Goal: Task Accomplishment & Management: Complete application form

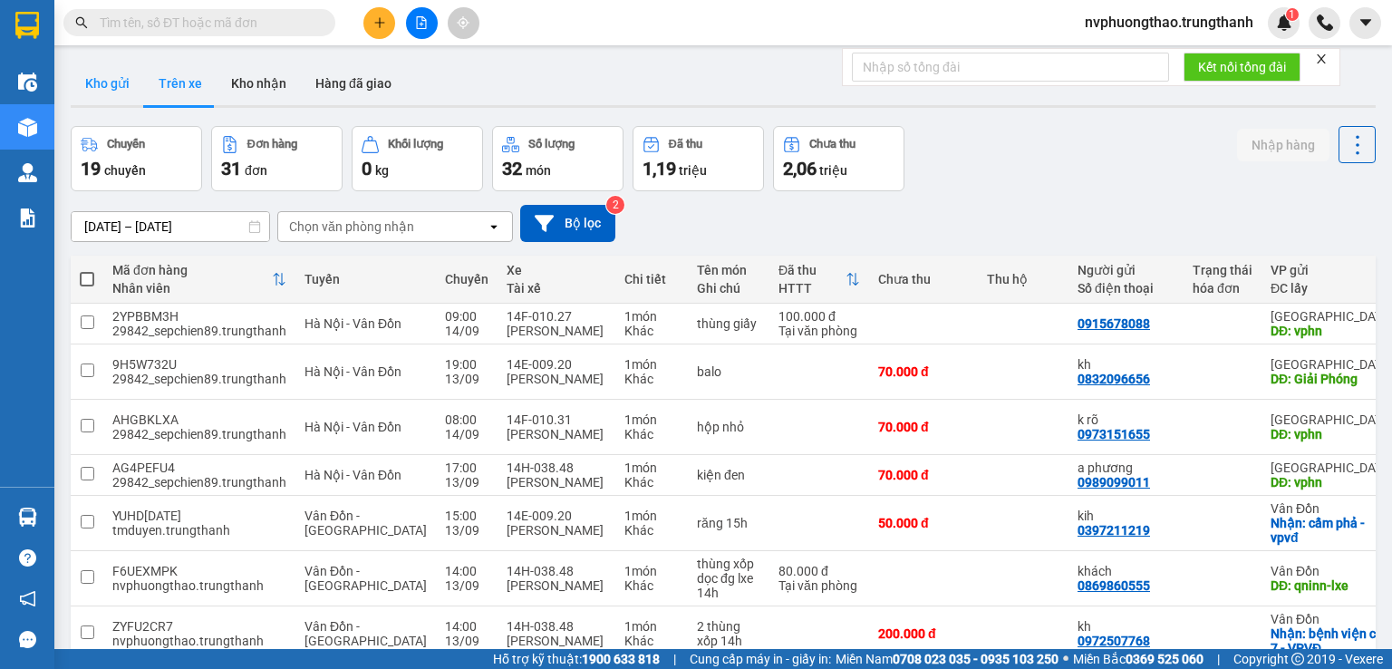
click at [105, 90] on button "Kho gửi" at bounding box center [107, 84] width 73 height 44
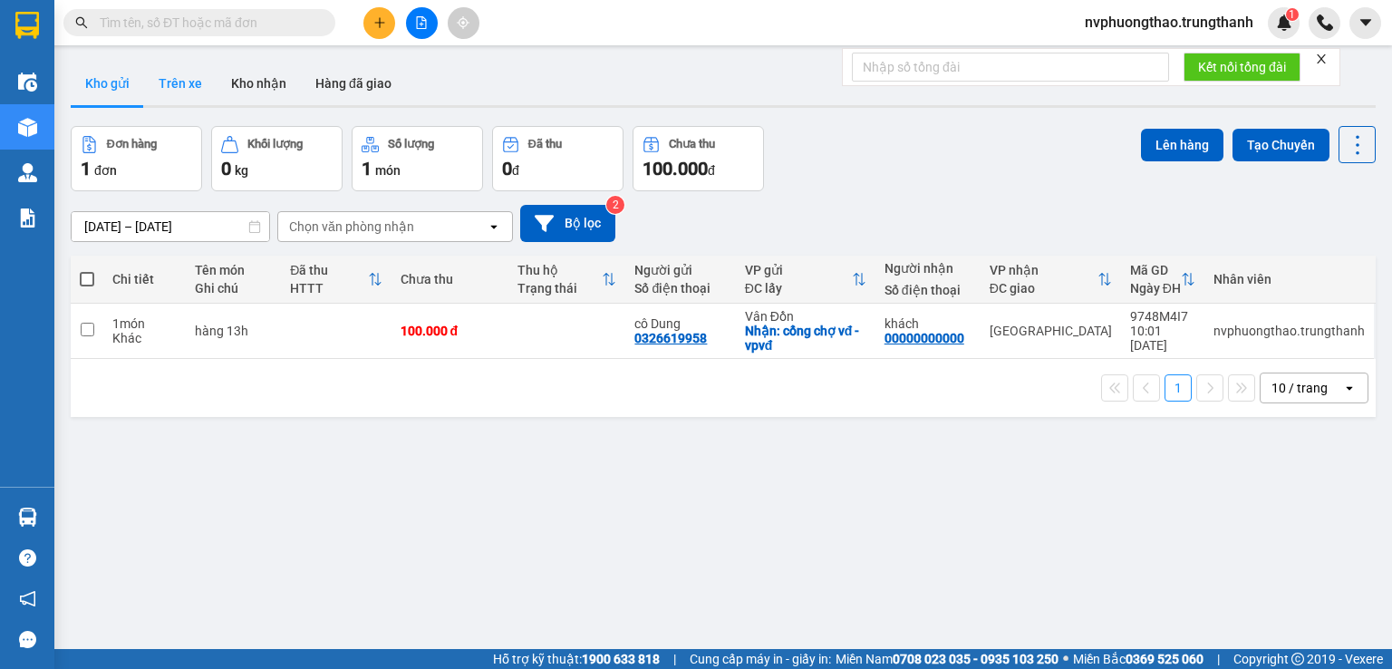
click at [191, 79] on button "Trên xe" at bounding box center [180, 84] width 73 height 44
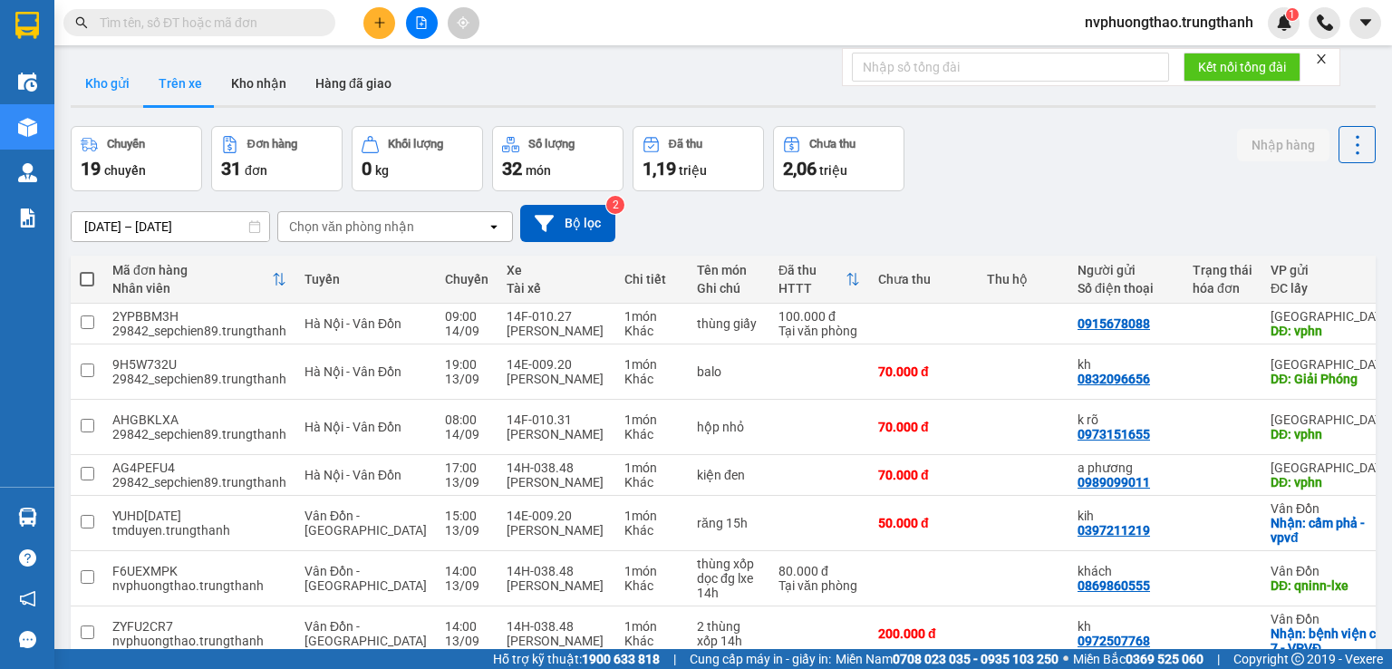
click at [107, 87] on button "Kho gửi" at bounding box center [107, 84] width 73 height 44
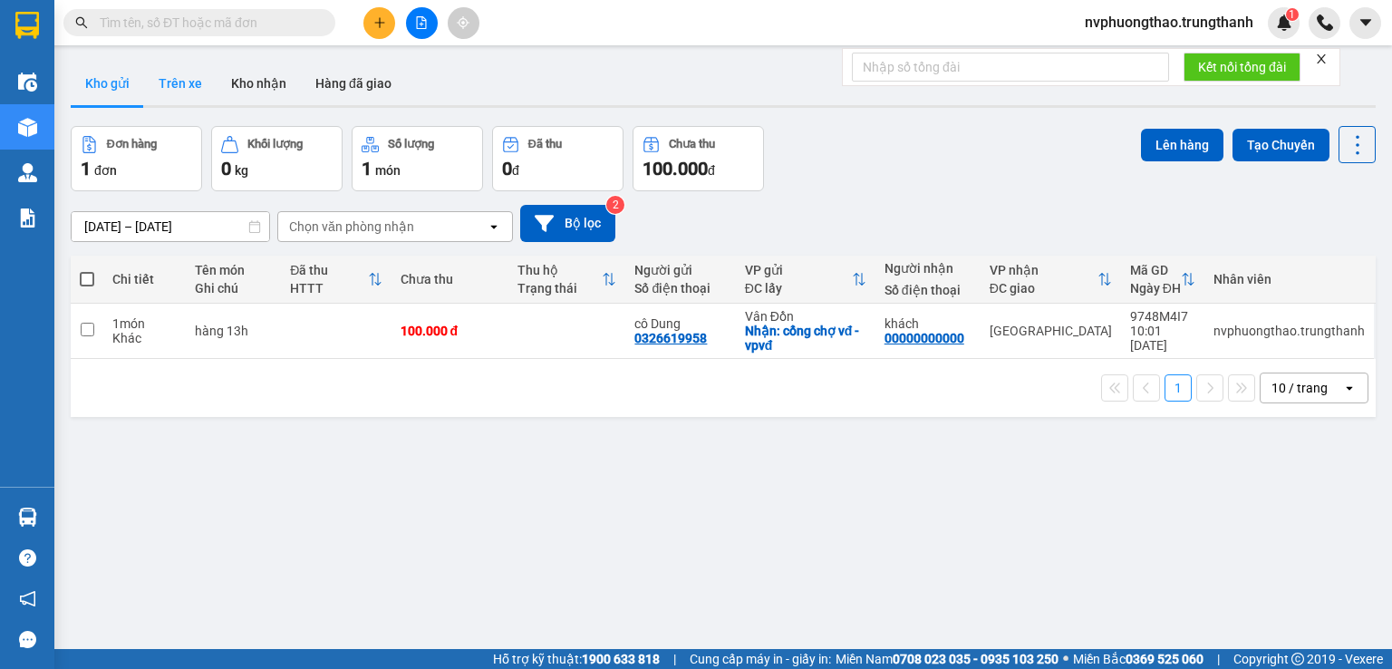
click at [186, 88] on button "Trên xe" at bounding box center [180, 84] width 73 height 44
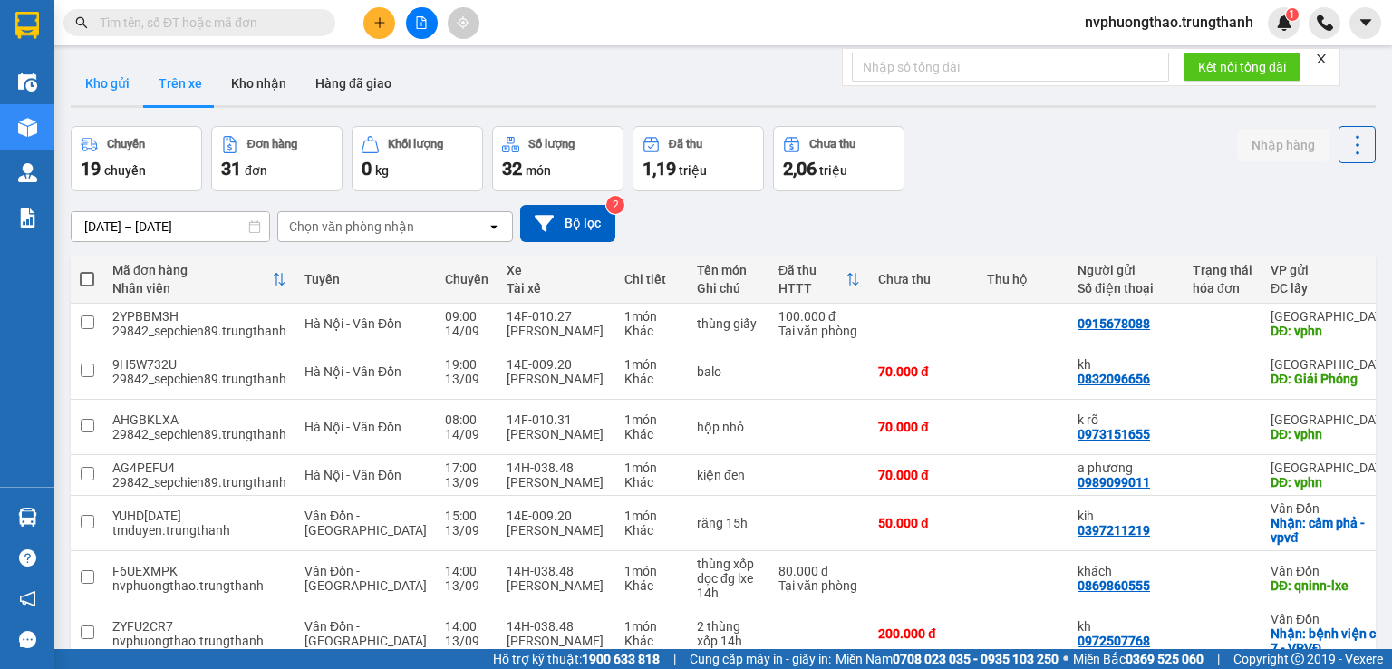
click at [80, 79] on button "Kho gửi" at bounding box center [107, 84] width 73 height 44
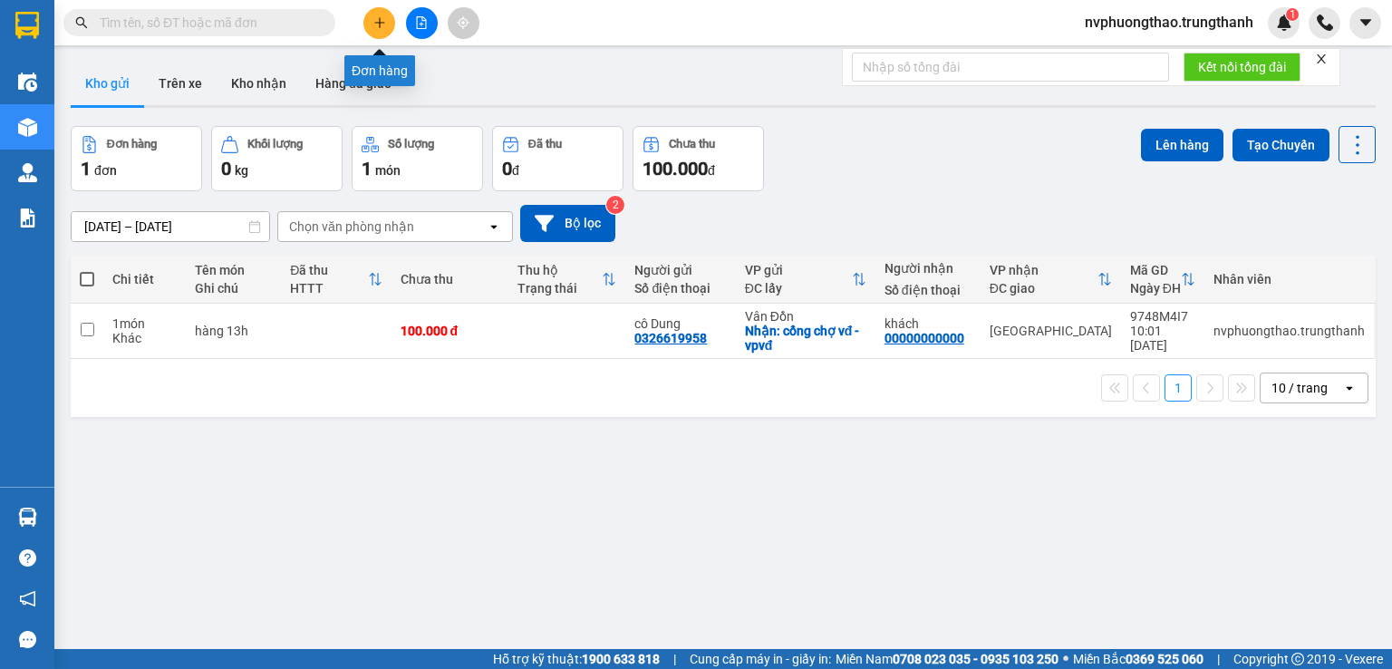
click at [377, 15] on button at bounding box center [379, 23] width 32 height 32
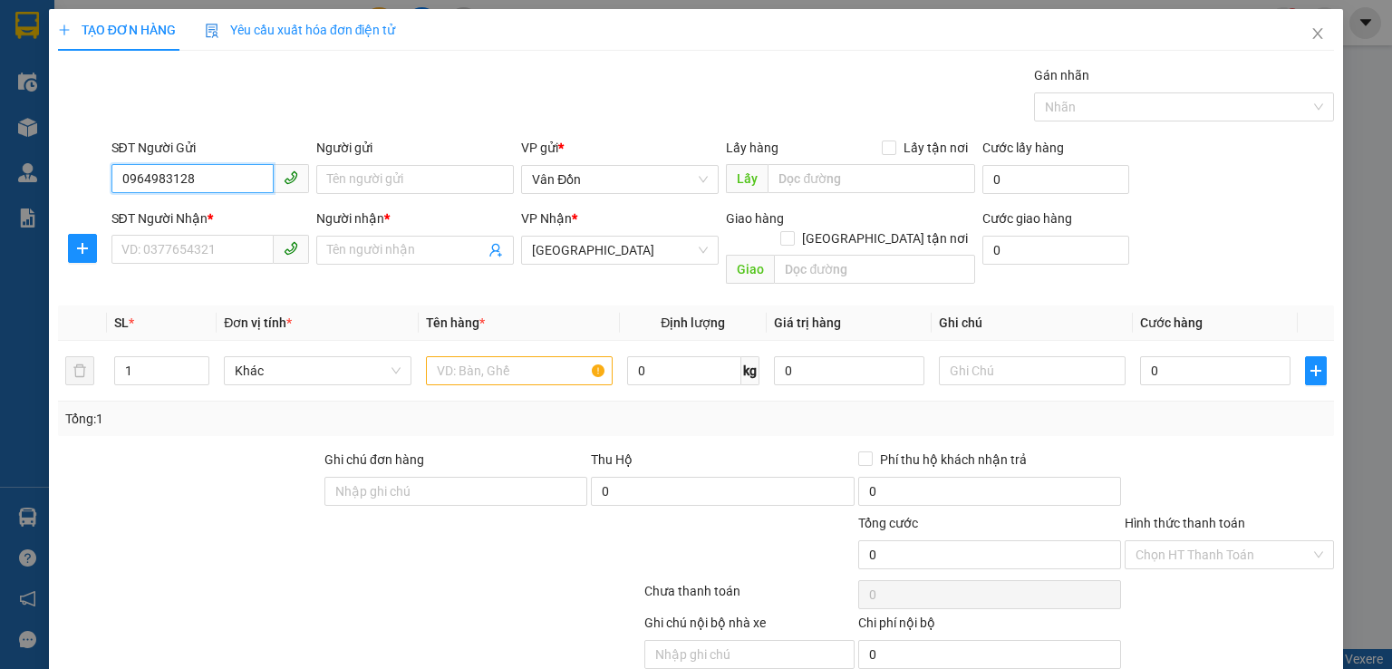
click at [204, 174] on input "0964983128" at bounding box center [192, 178] width 162 height 29
type input "0964983128"
click at [386, 174] on input "Người gửi" at bounding box center [415, 179] width 198 height 29
type input "k"
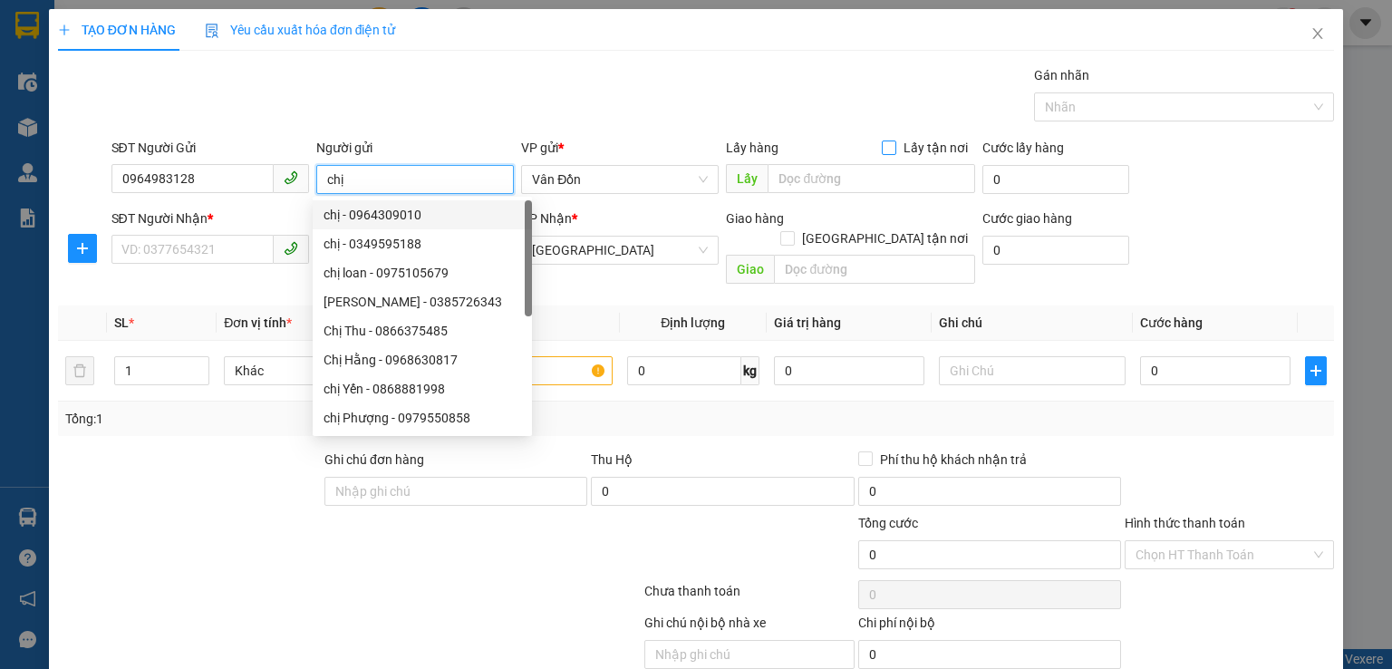
type input "chị"
click at [882, 146] on input "Lấy tận nơi" at bounding box center [888, 146] width 13 height 13
checkbox input "true"
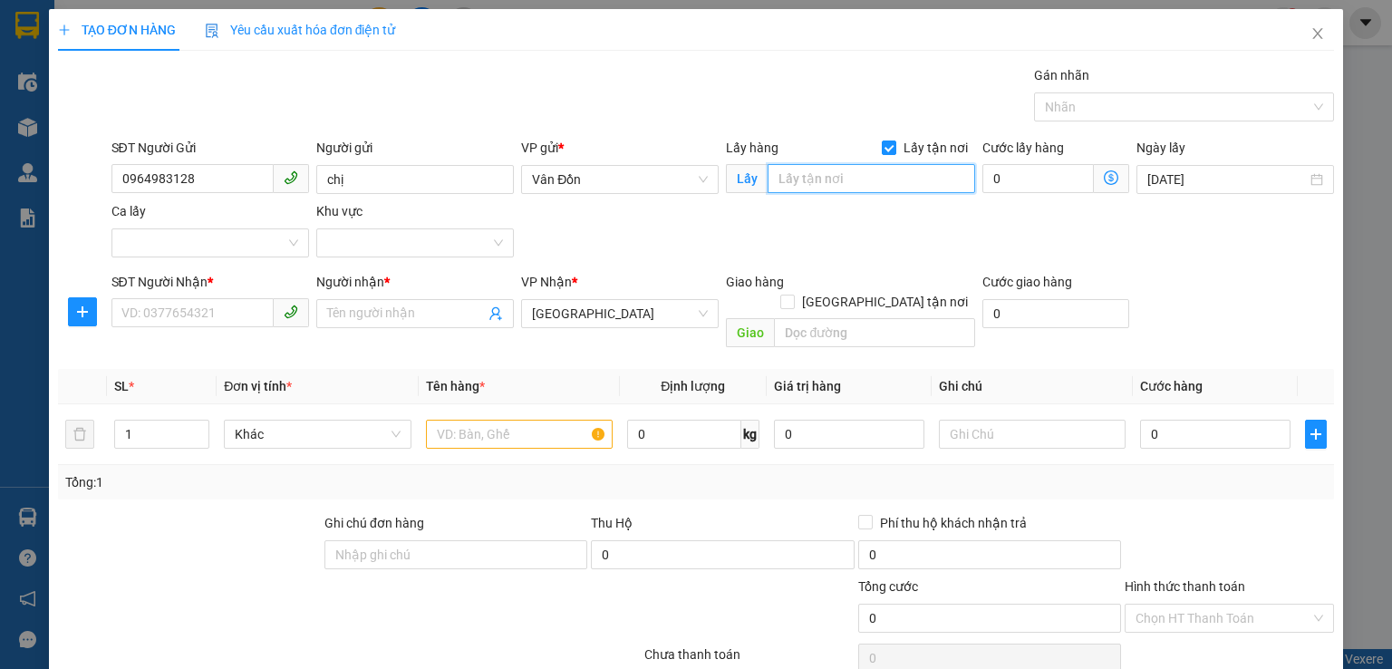
click at [845, 183] on input "text" at bounding box center [872, 178] width 208 height 29
type input "vpvđ"
click at [181, 322] on input "SĐT Người Nhận *" at bounding box center [192, 312] width 162 height 29
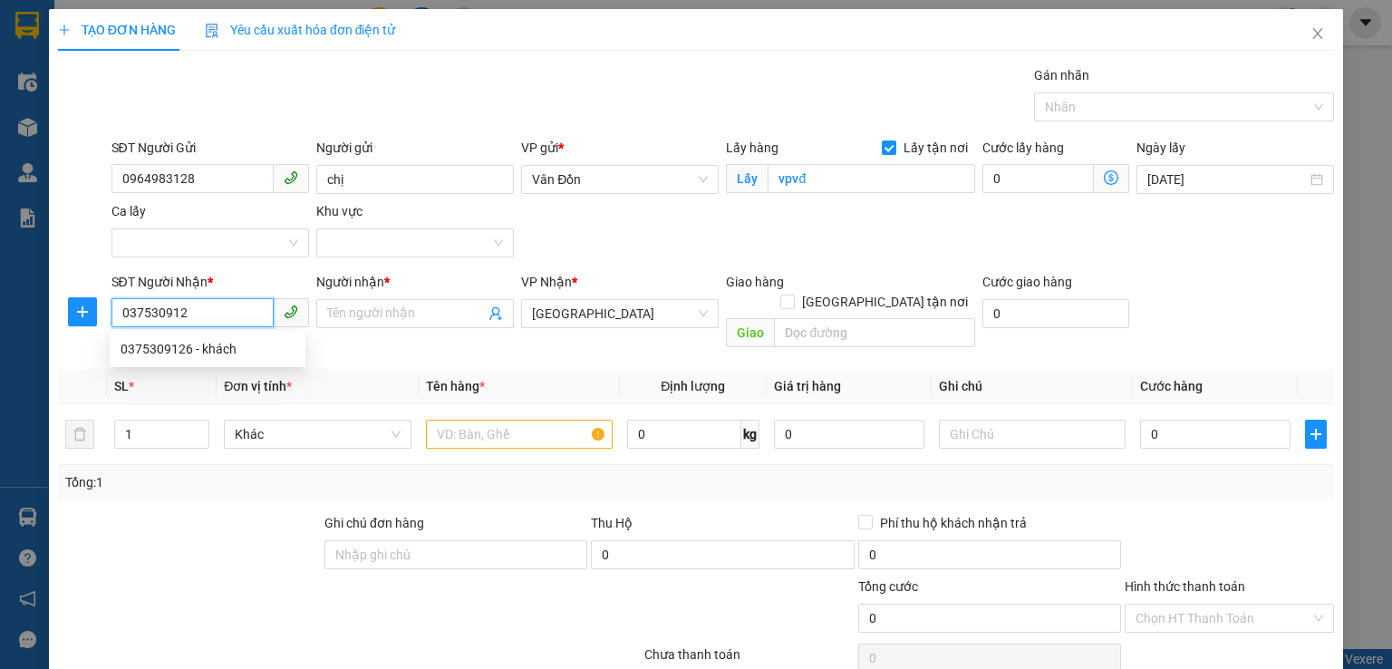
type input "0375309126"
click at [235, 347] on div "0375309126 - khách" at bounding box center [208, 349] width 174 height 20
type input "khách"
type input "0375309126"
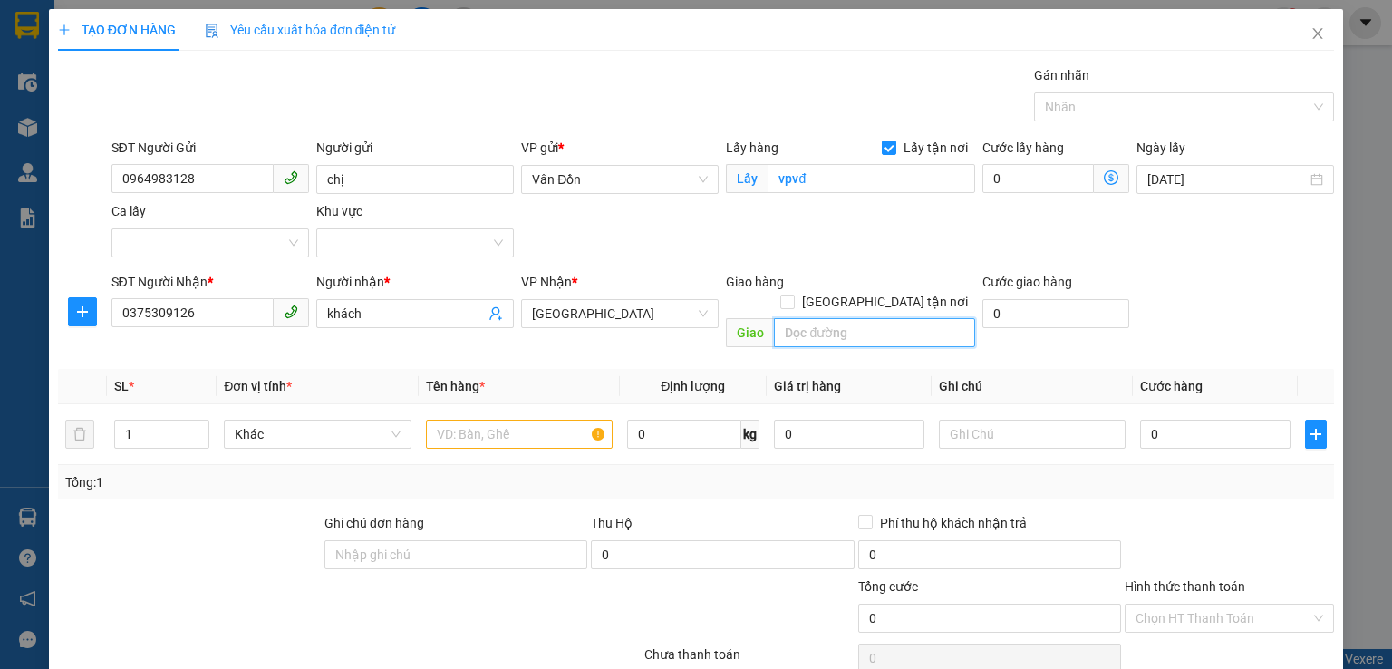
click at [812, 318] on input "text" at bounding box center [874, 332] width 201 height 29
type input "nghĩa trang mai dịch"
type input "7"
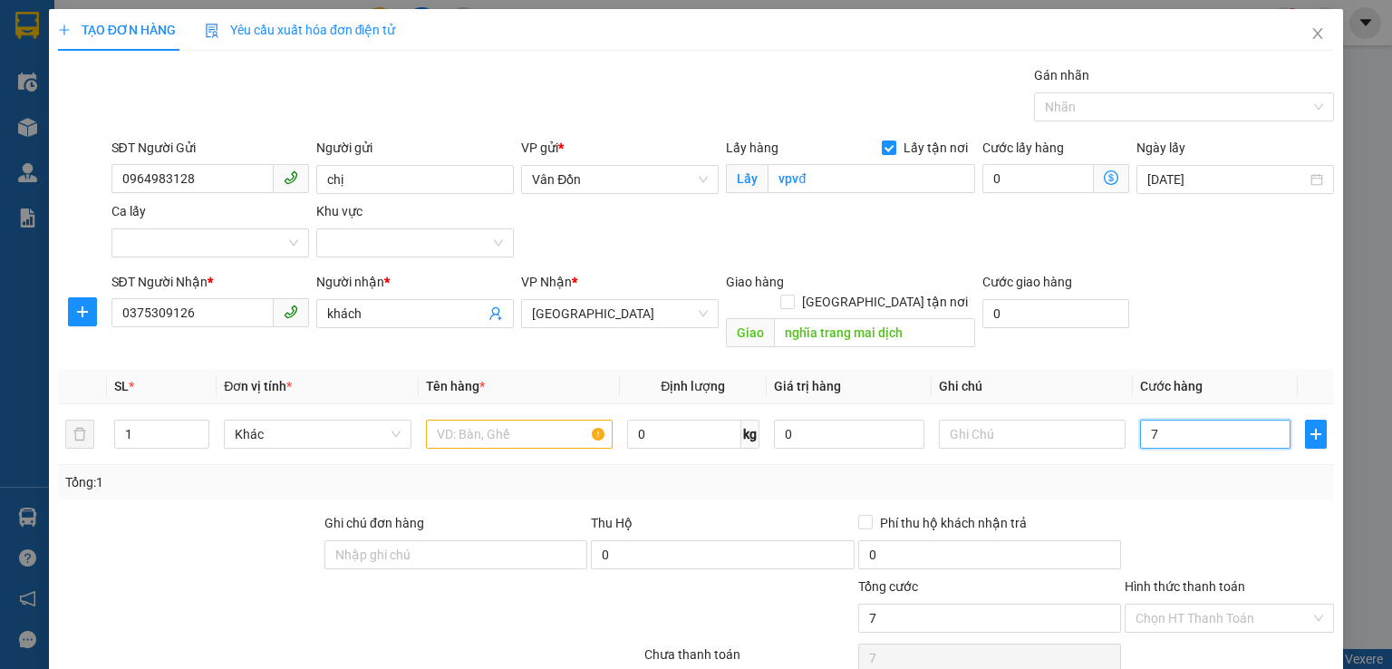
type input "70"
type input "70.000"
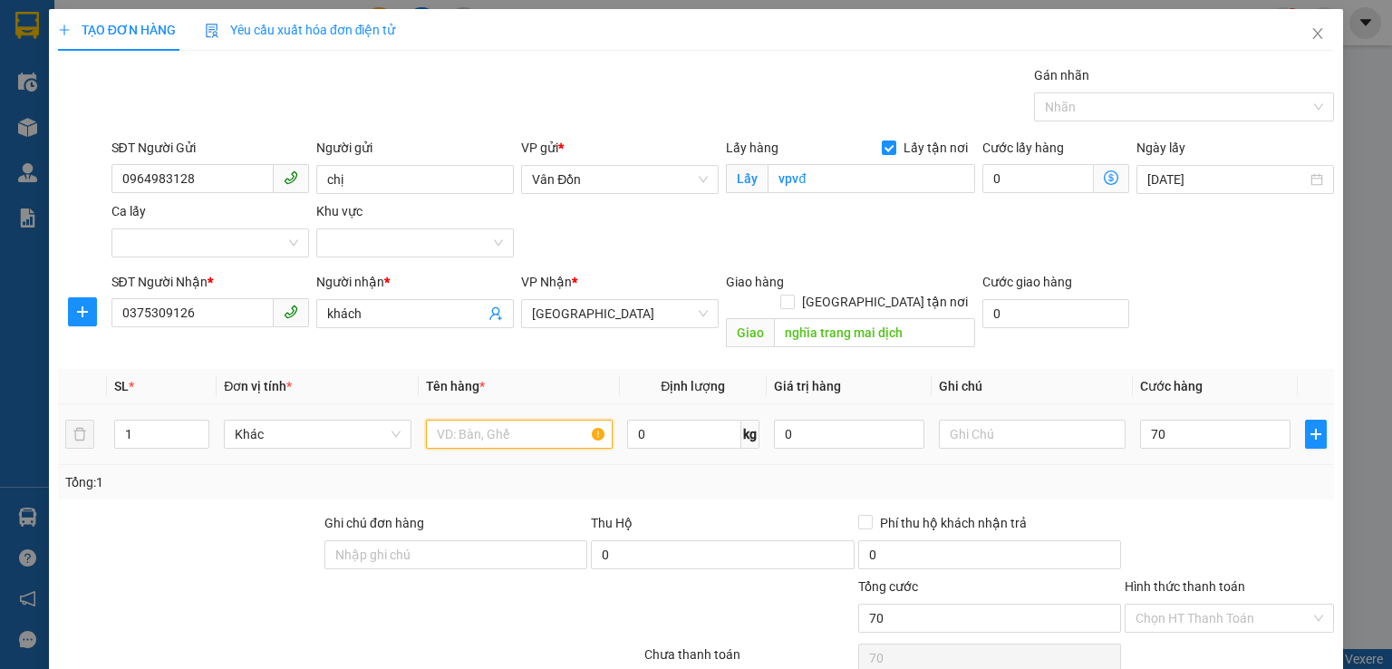
type input "70.000"
click at [486, 421] on input "text" at bounding box center [519, 434] width 187 height 29
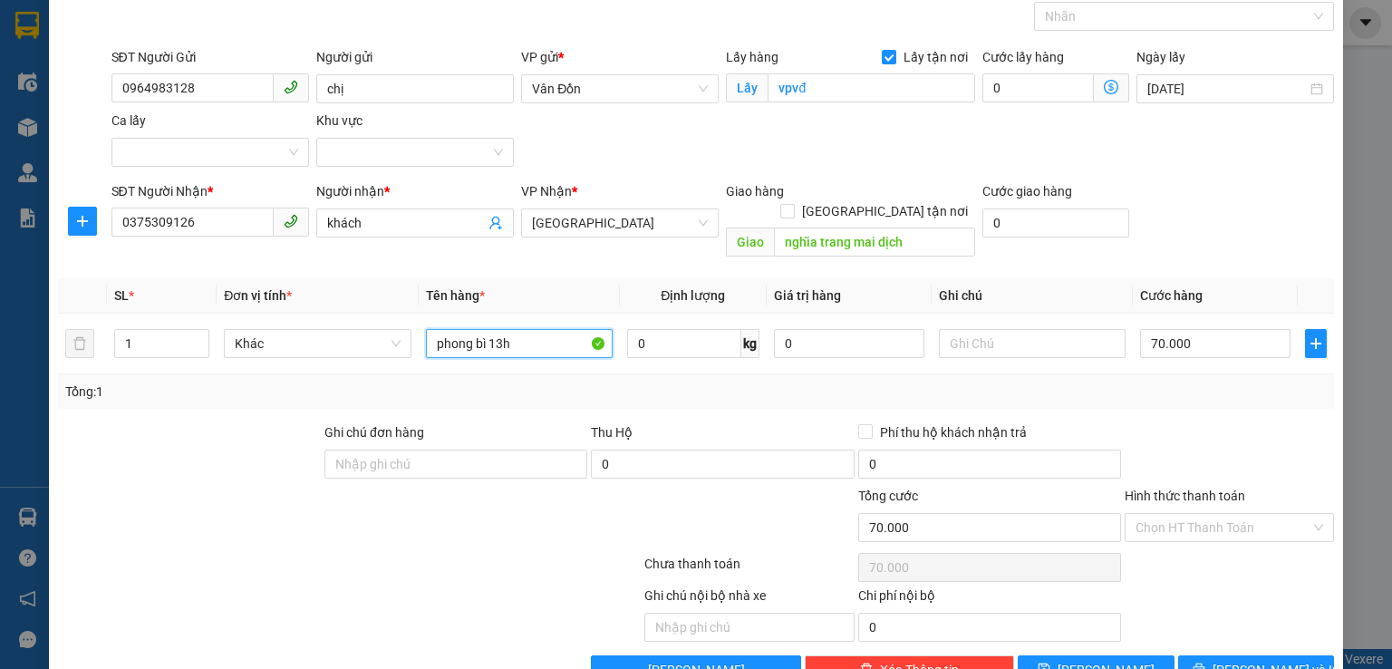
scroll to position [120, 0]
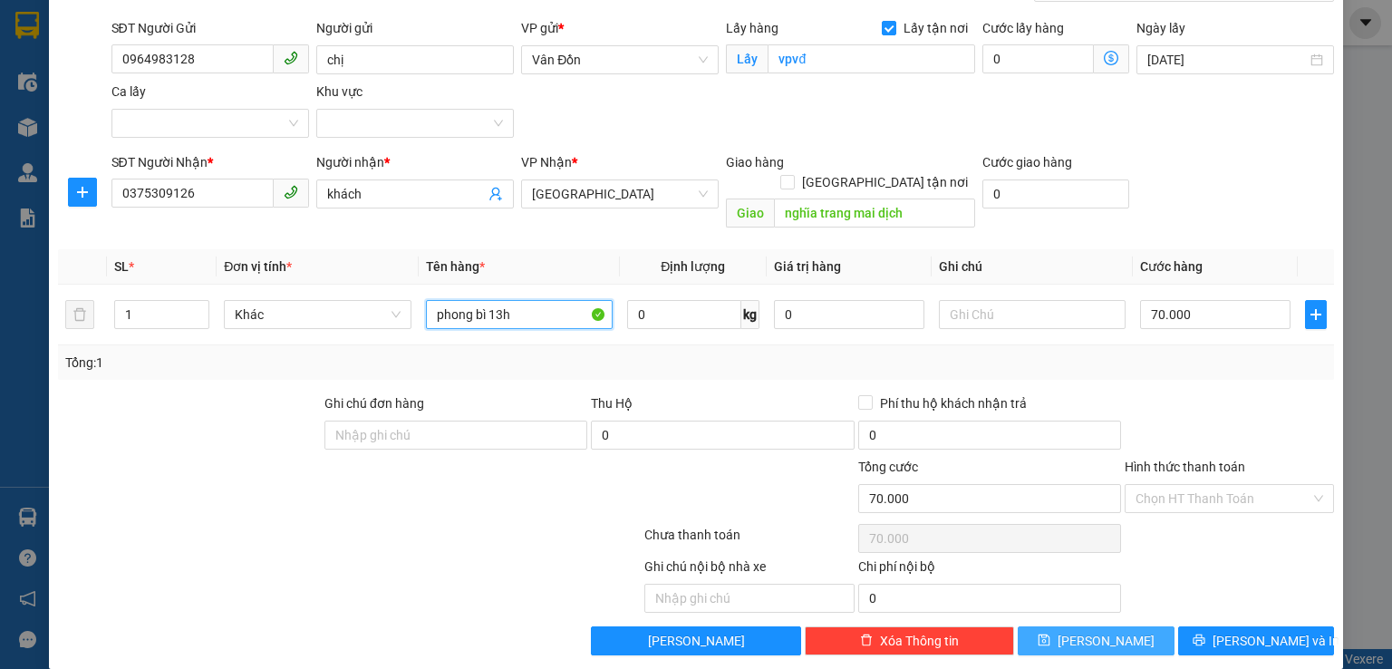
type input "phong bì 13h"
click at [1051, 634] on icon "save" at bounding box center [1044, 640] width 13 height 13
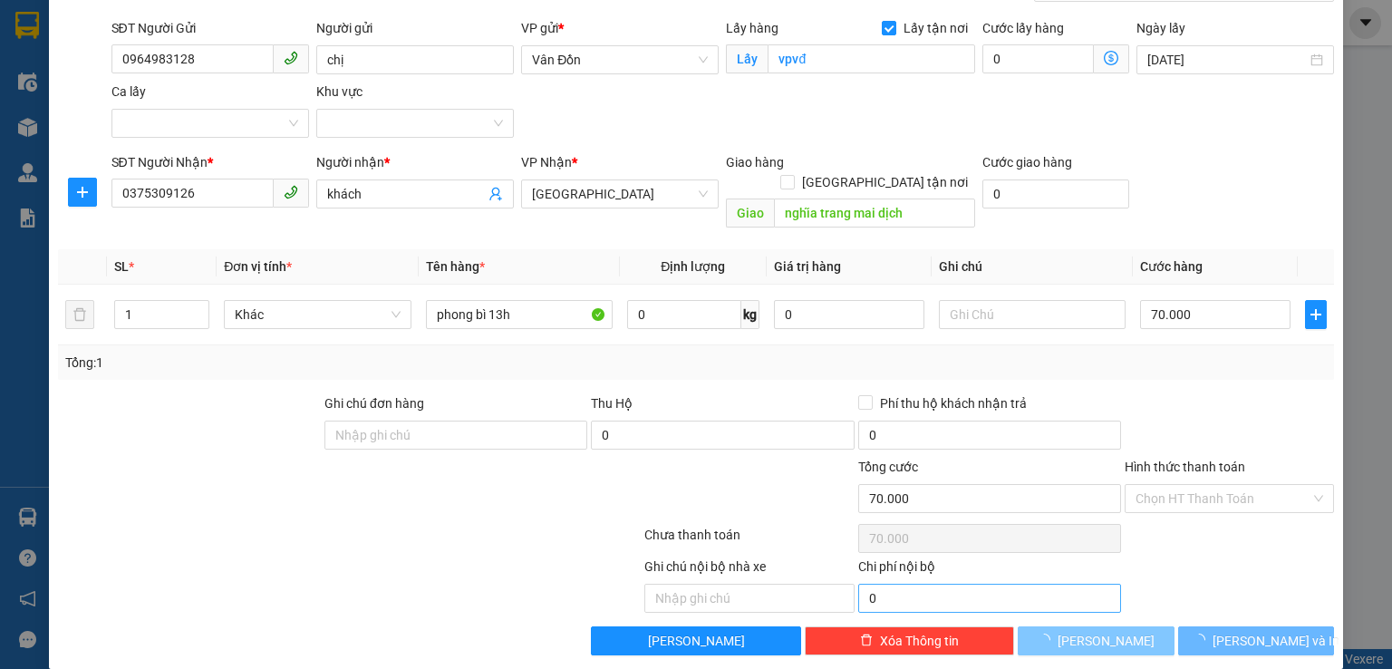
checkbox input "false"
type input "0"
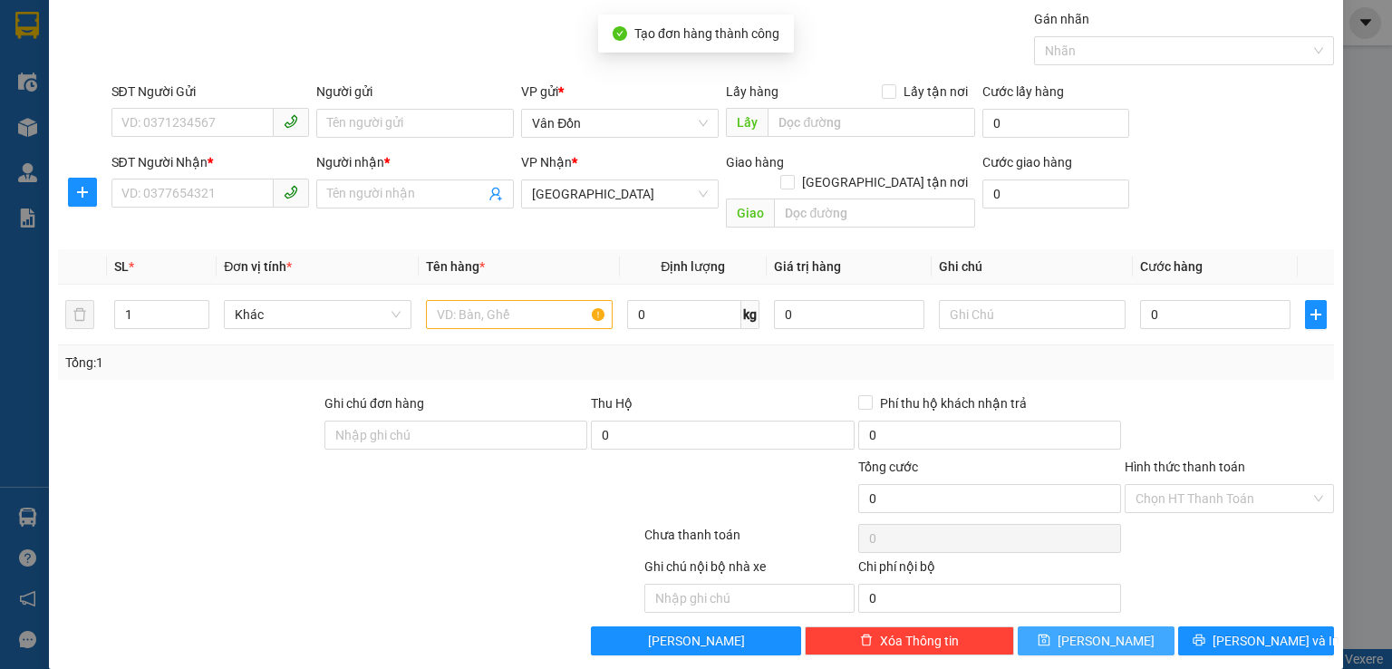
scroll to position [0, 0]
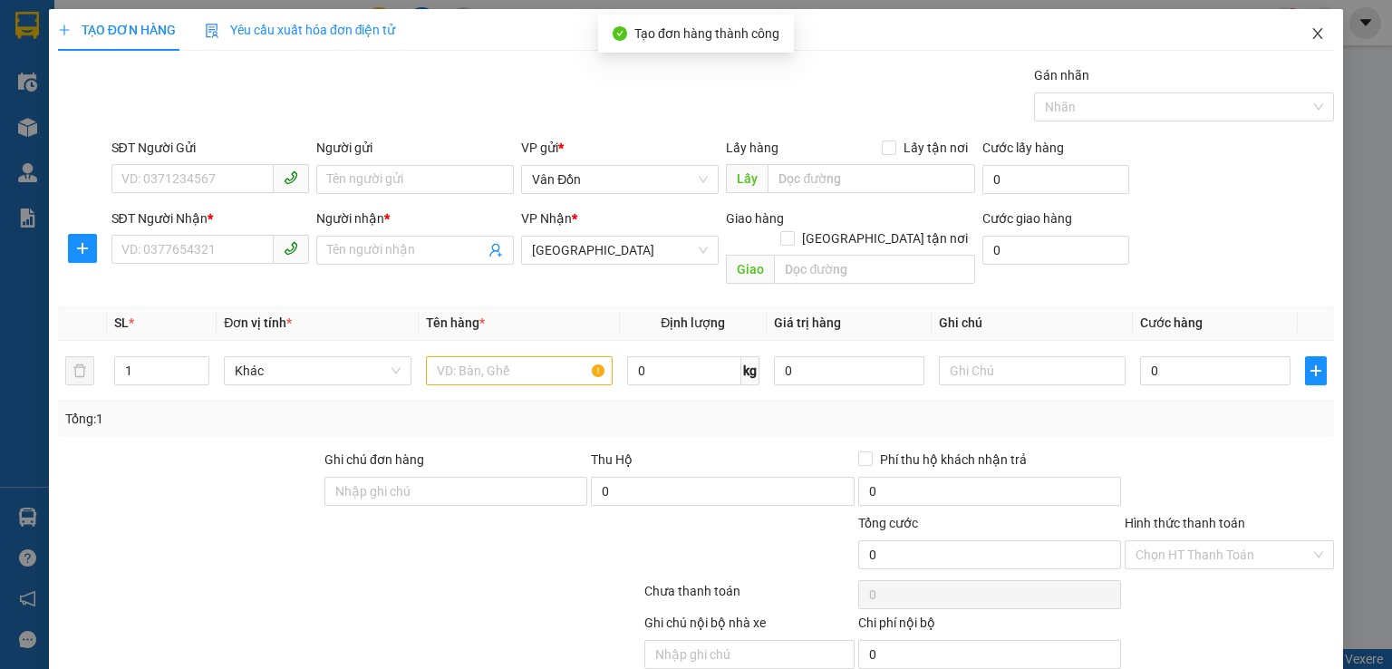
click at [1313, 33] on icon "close" at bounding box center [1318, 33] width 10 height 11
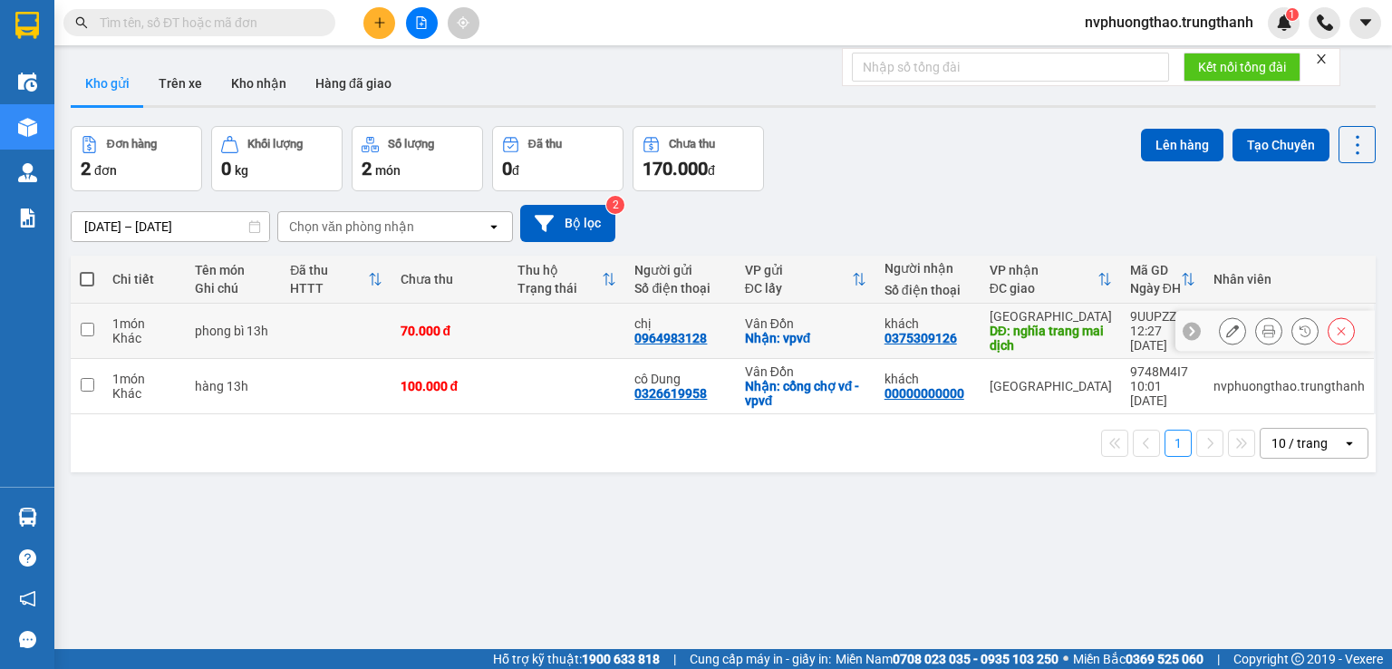
click at [92, 331] on input "checkbox" at bounding box center [88, 330] width 14 height 14
checkbox input "true"
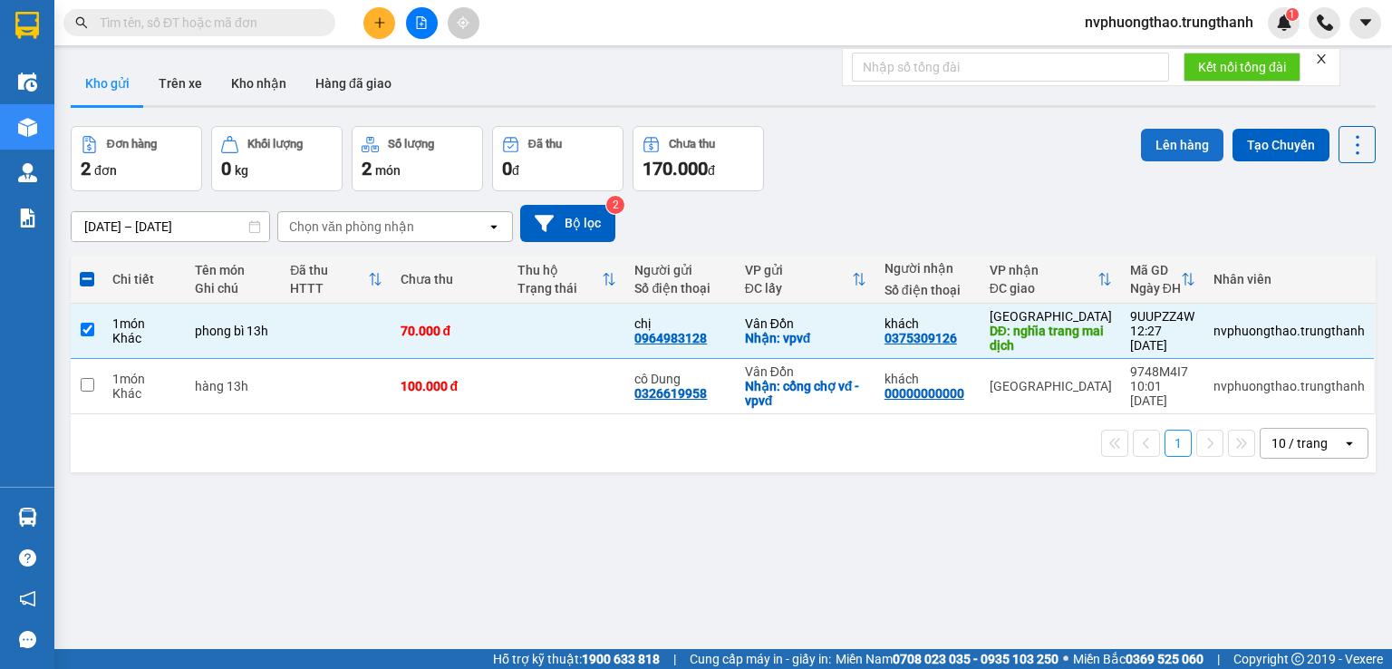
click at [1172, 148] on button "Lên hàng" at bounding box center [1182, 145] width 82 height 33
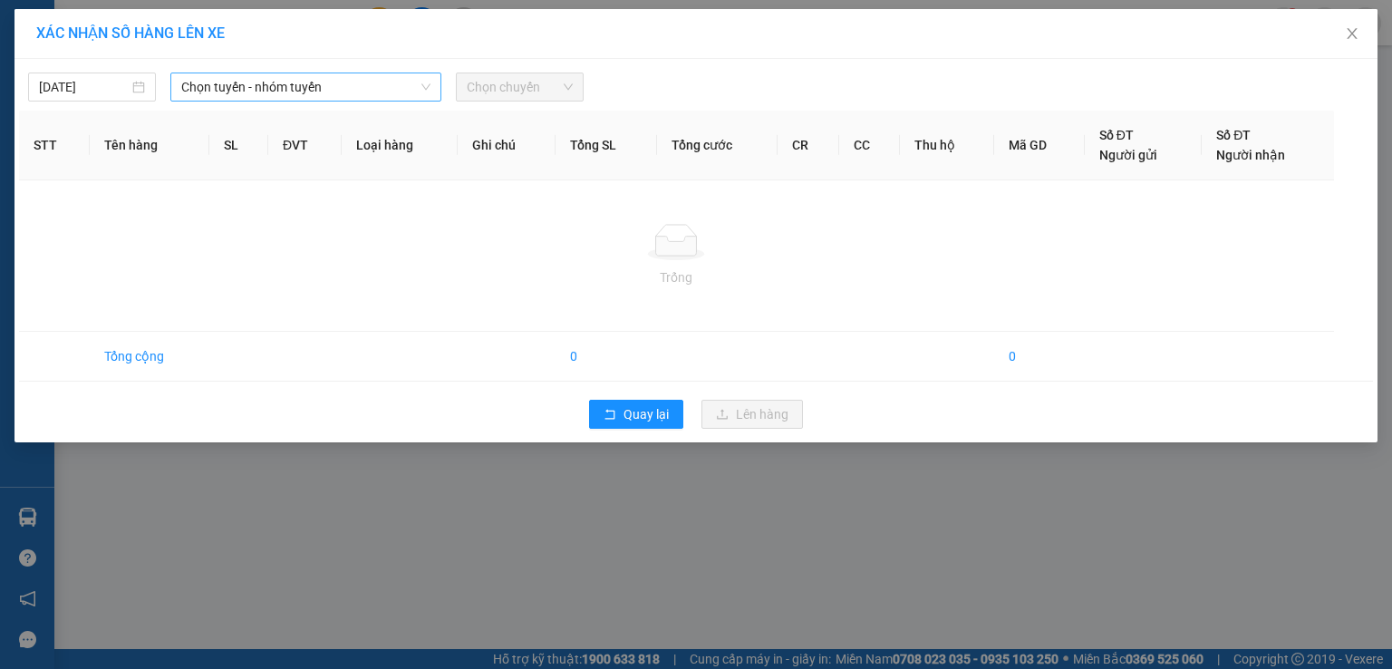
click at [308, 94] on span "Chọn tuyến - nhóm tuyến" at bounding box center [305, 86] width 249 height 27
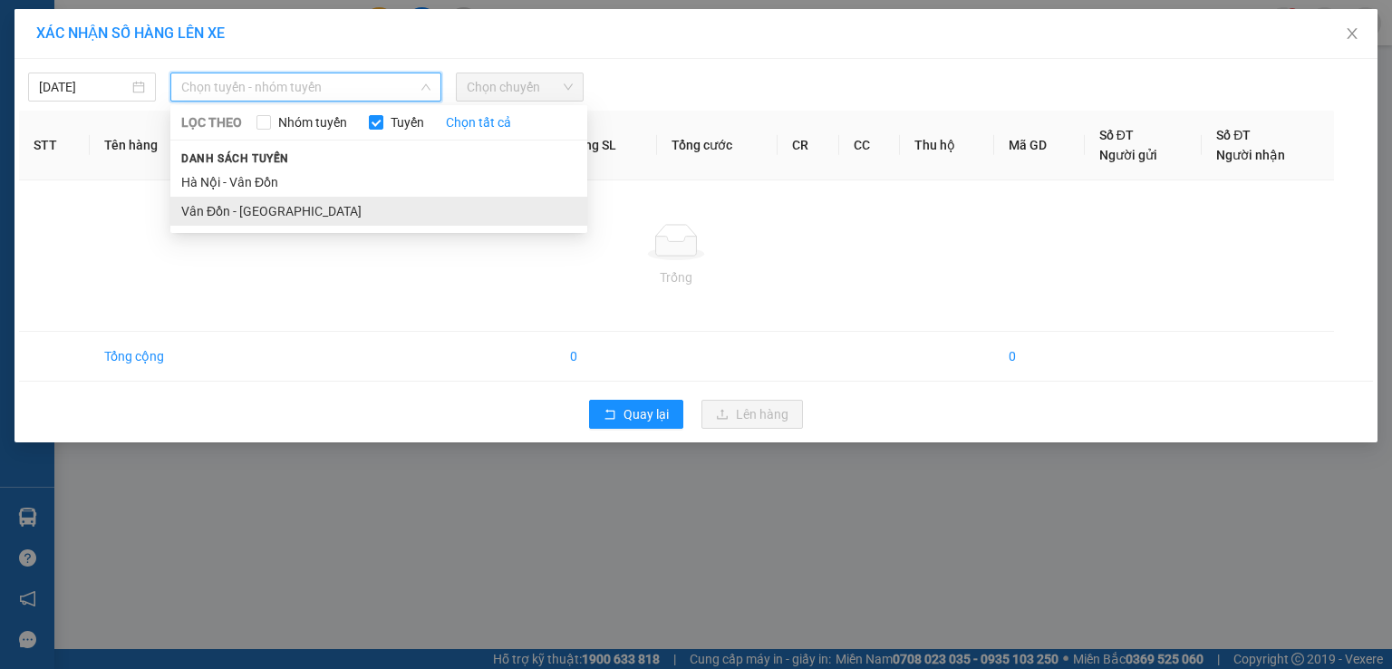
click at [286, 214] on li "Vân Đồn - [GEOGRAPHIC_DATA]" at bounding box center [378, 211] width 417 height 29
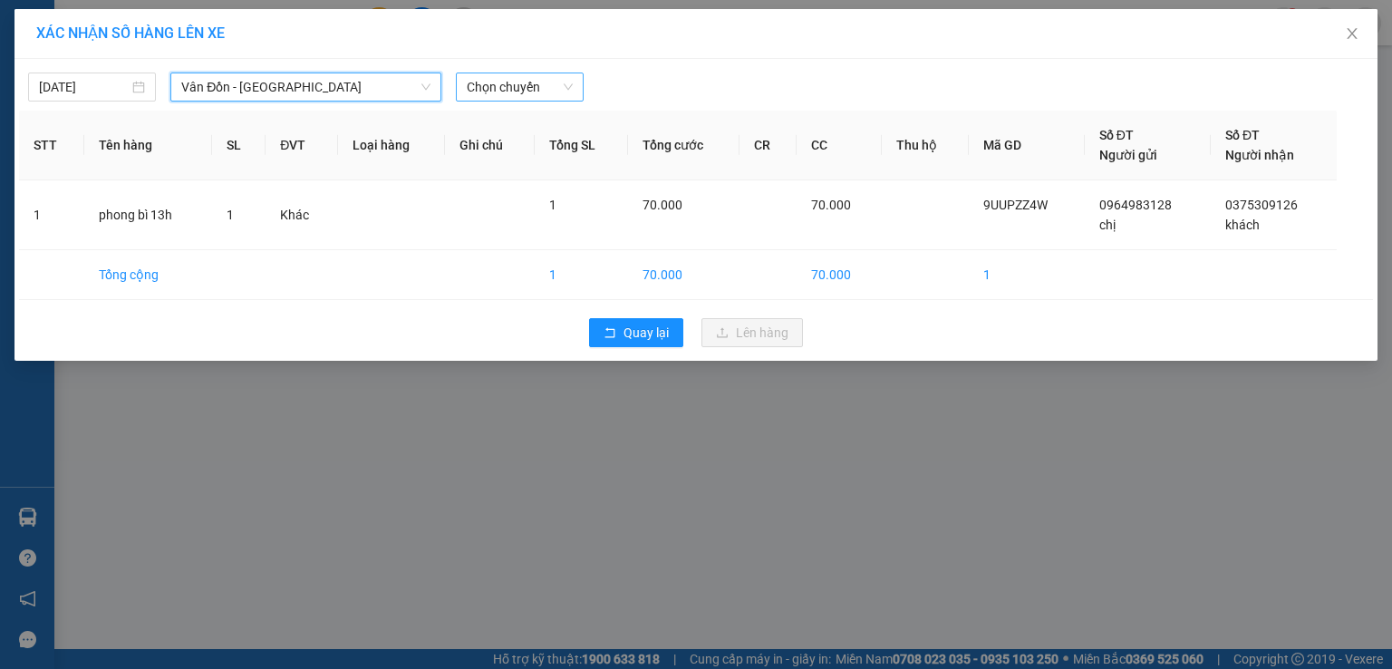
click at [520, 89] on span "Chọn chuyến" at bounding box center [520, 86] width 106 height 27
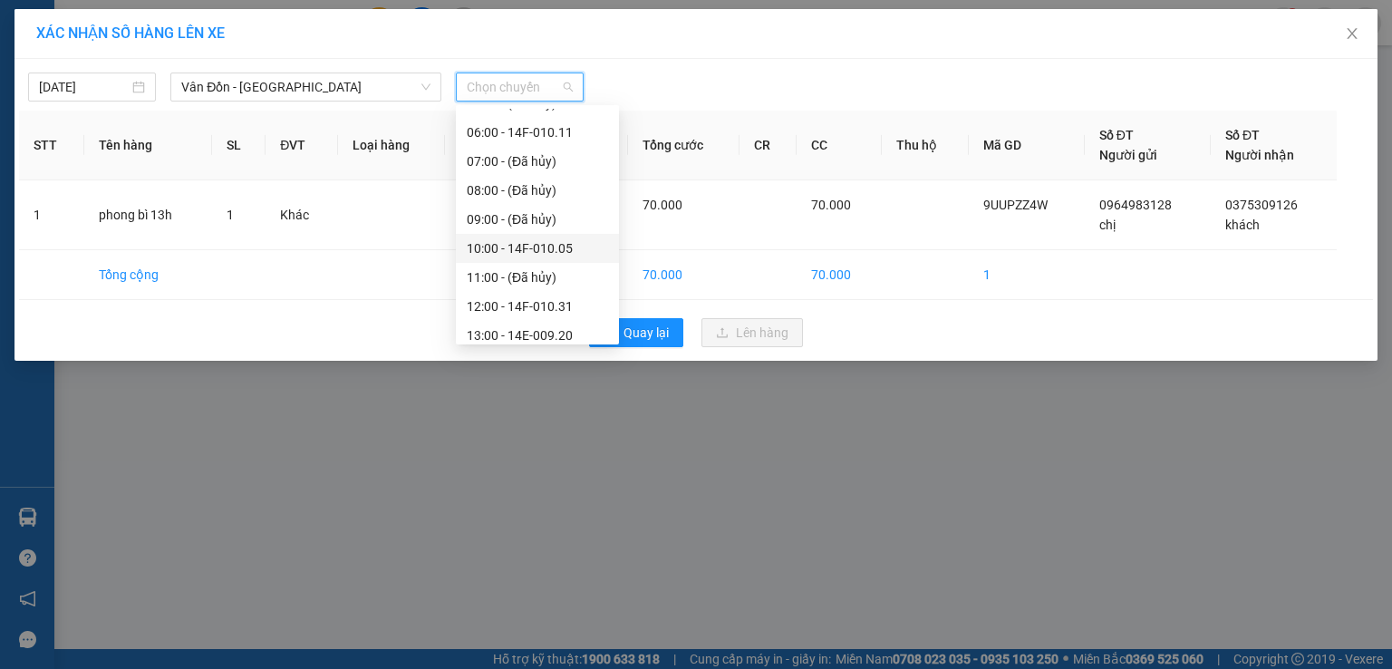
scroll to position [168, 0]
click at [557, 267] on div "13:00 - 14E-009.20" at bounding box center [537, 275] width 141 height 20
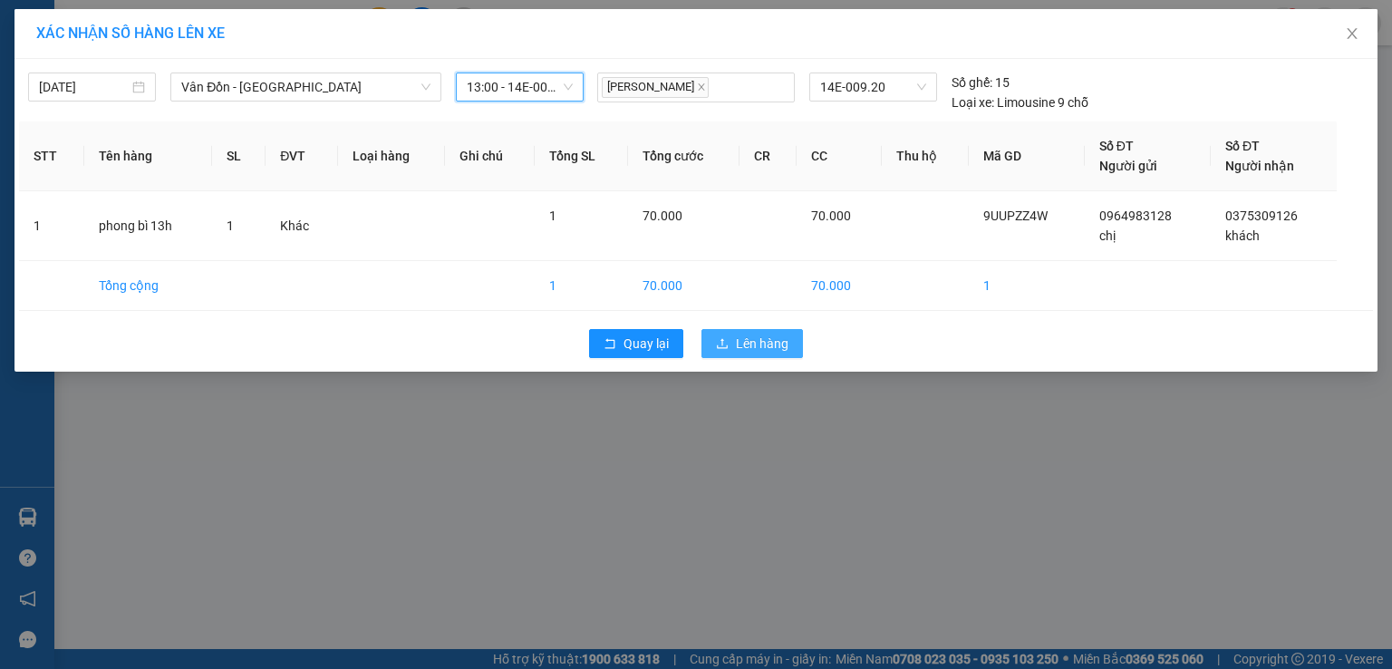
click at [761, 337] on span "Lên hàng" at bounding box center [762, 344] width 53 height 20
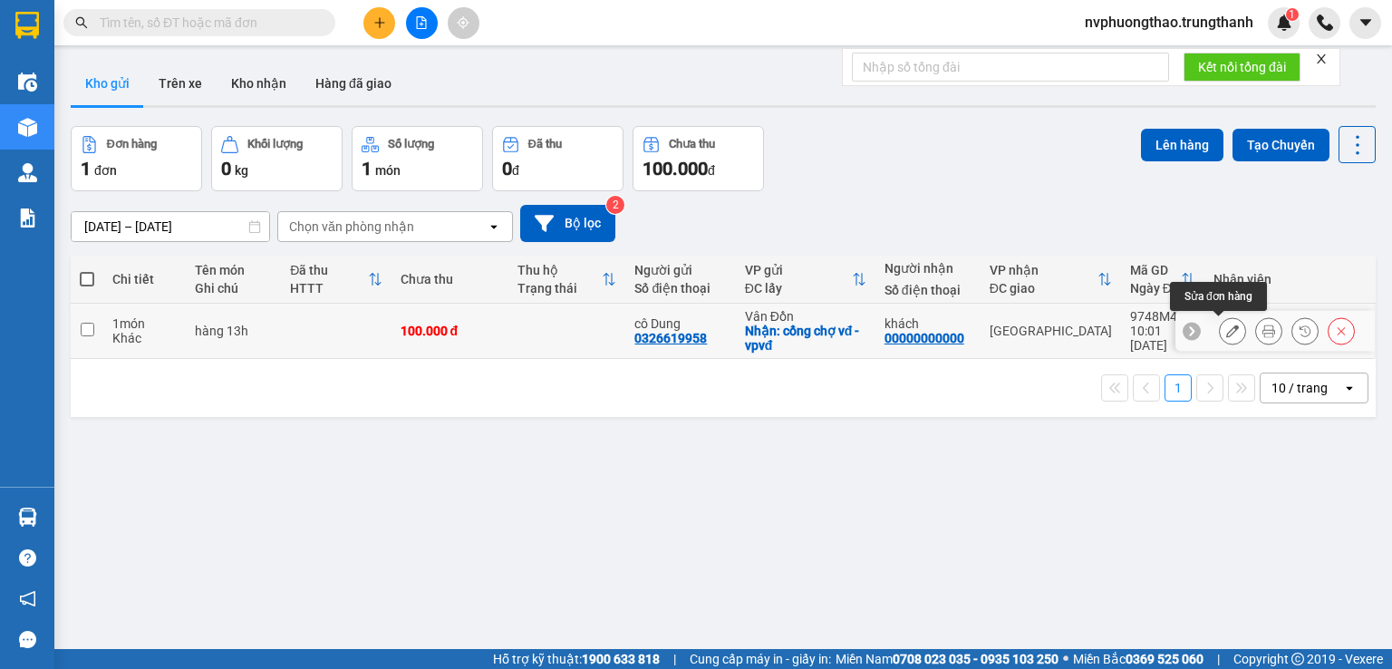
click at [1226, 328] on icon at bounding box center [1232, 331] width 13 height 13
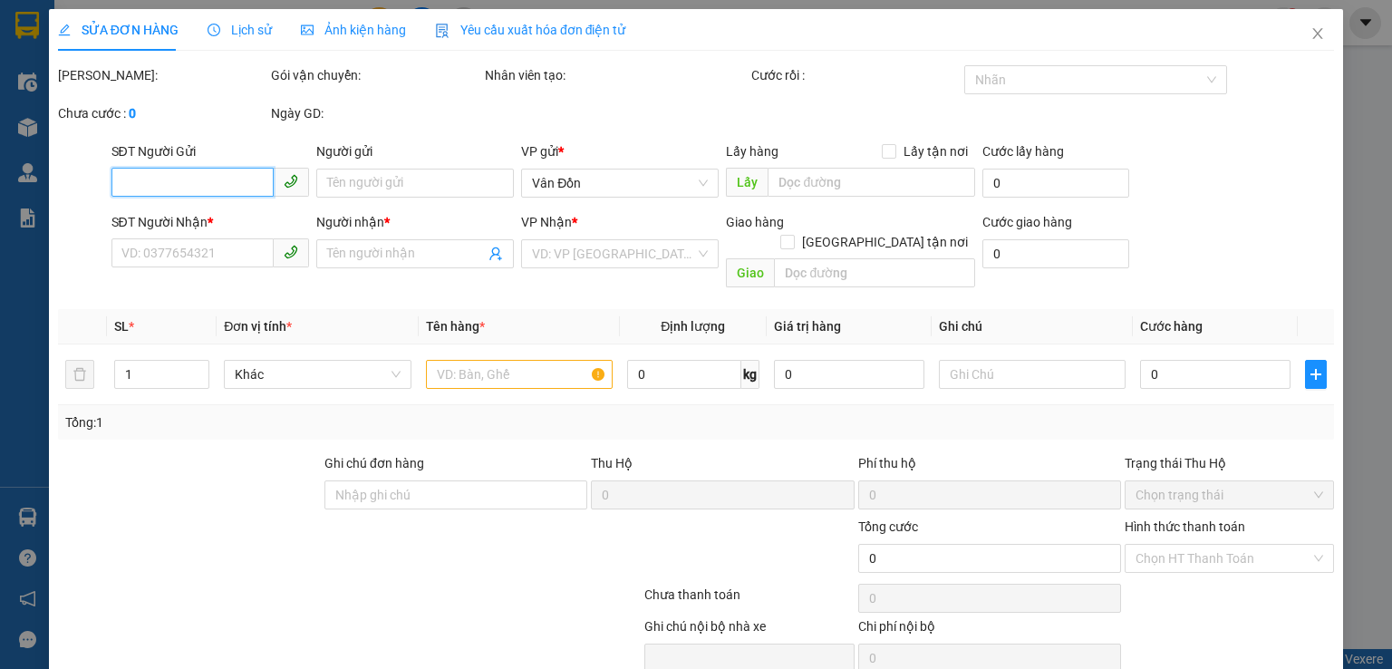
type input "0326619958"
type input "cô Dung"
checkbox input "true"
type input "cổng chợ vđ -vpvđ"
type input "00000000000"
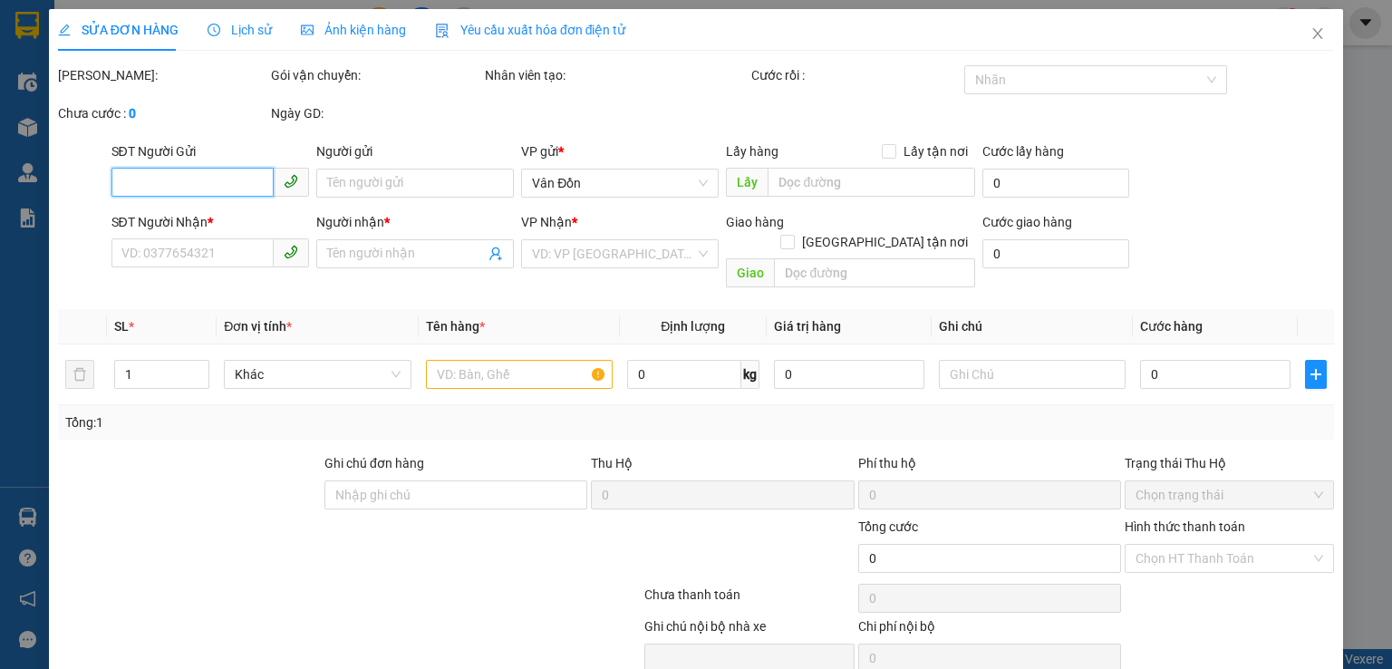
type input "khách"
type input "100.000"
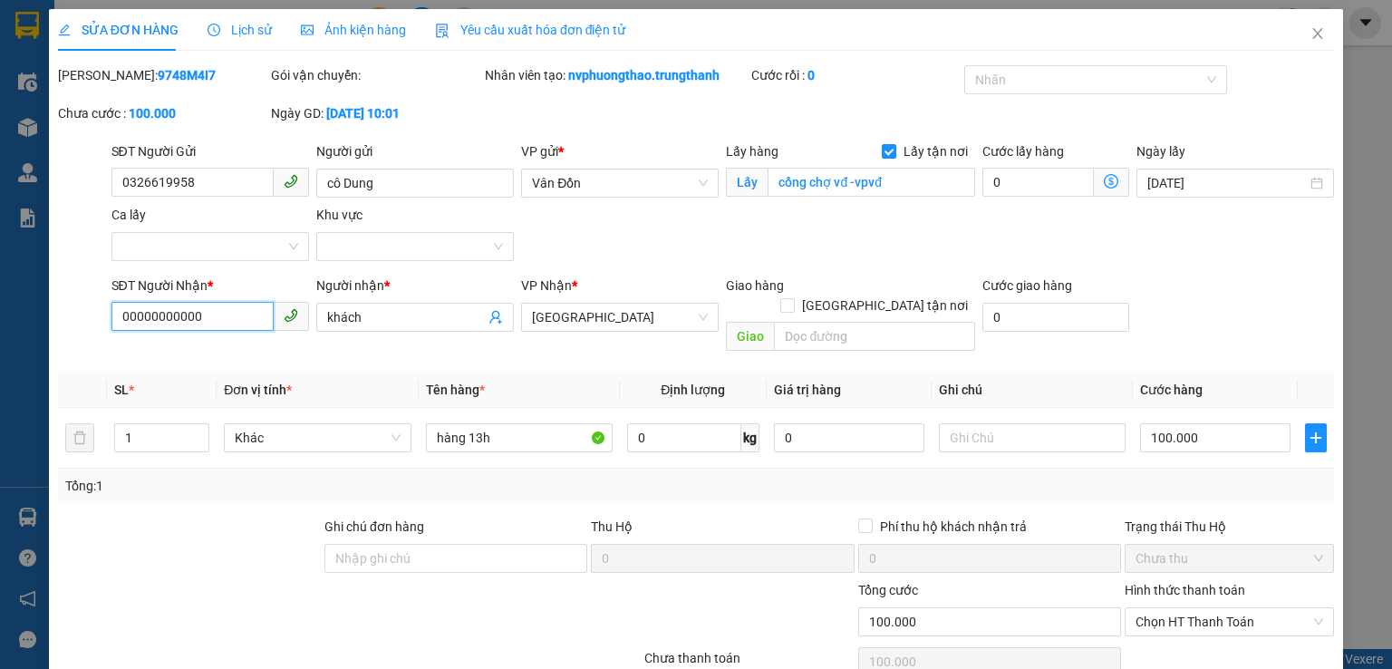
drag, startPoint x: 150, startPoint y: 316, endPoint x: 0, endPoint y: 334, distance: 150.7
click at [0, 334] on div "SỬA ĐƠN HÀNG Lịch sử Ảnh kiện hàng Yêu cầu xuất hóa đơn điện tử Total Paid Fee …" at bounding box center [696, 334] width 1392 height 669
type input "0912910199"
click at [831, 322] on input "text" at bounding box center [874, 336] width 201 height 29
type input "time city"
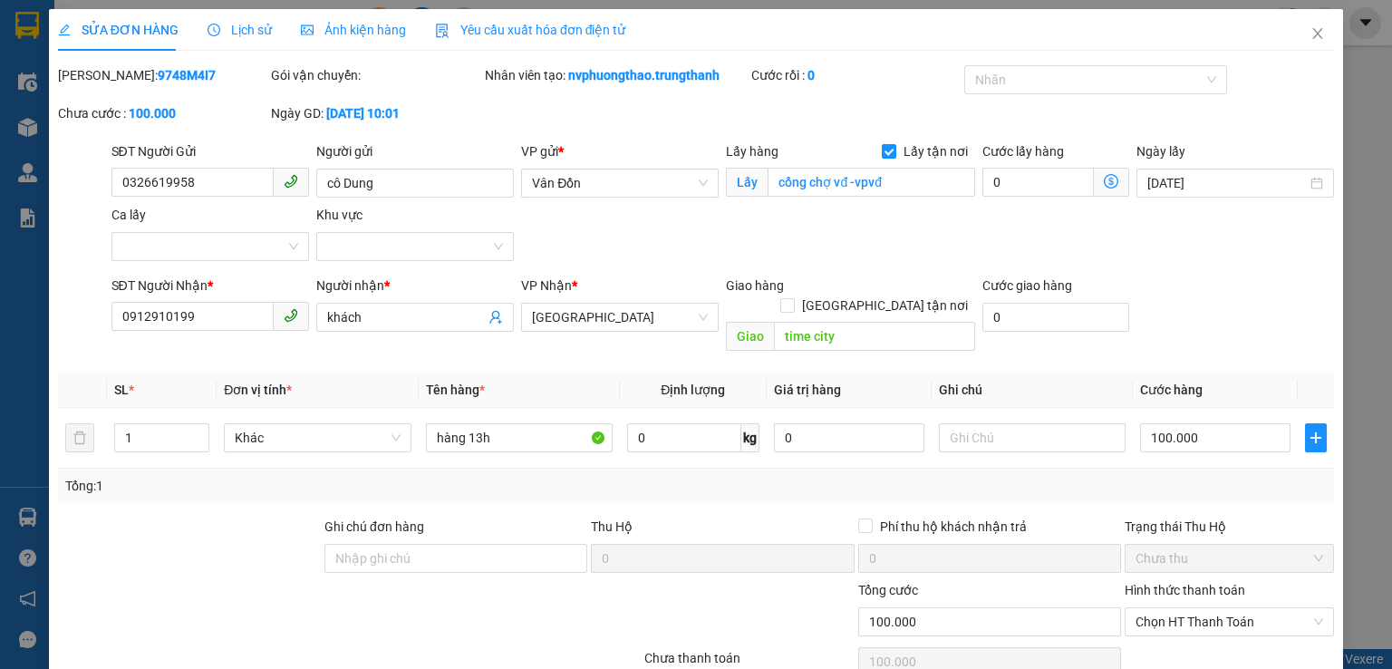
click at [133, 548] on div at bounding box center [189, 548] width 266 height 63
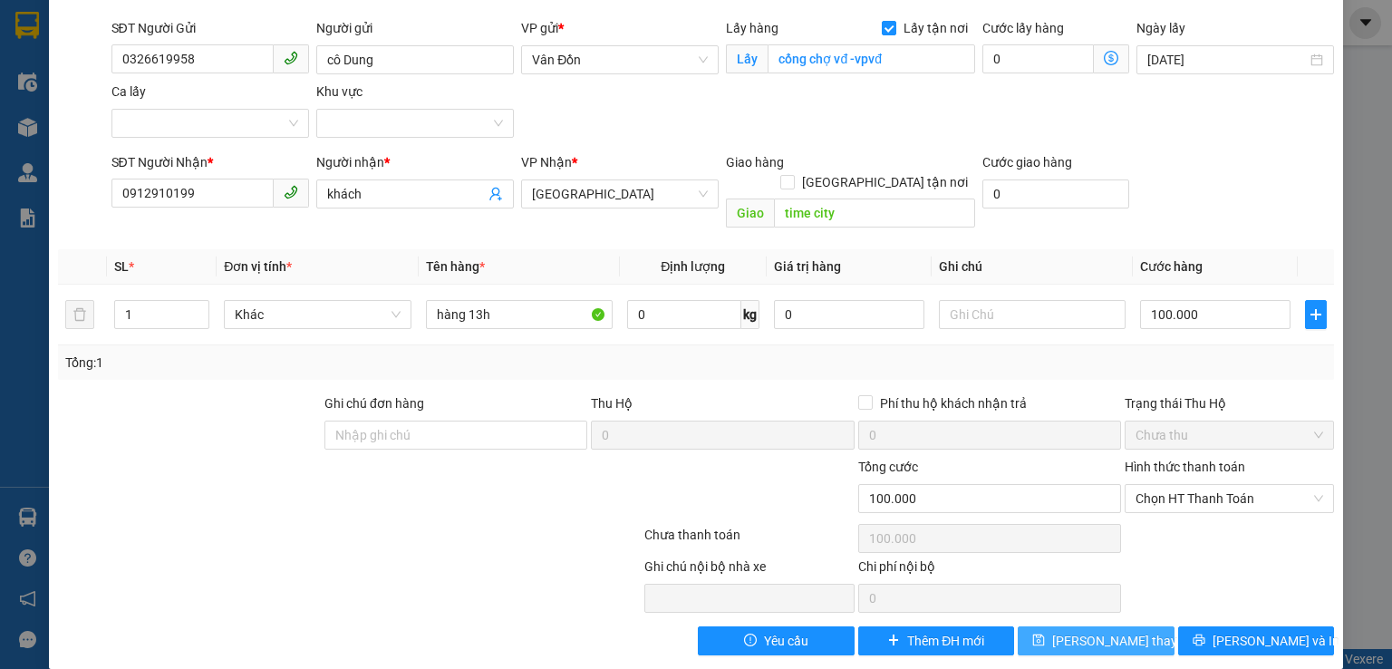
click at [1103, 631] on span "[PERSON_NAME] thay đổi" at bounding box center [1124, 641] width 145 height 20
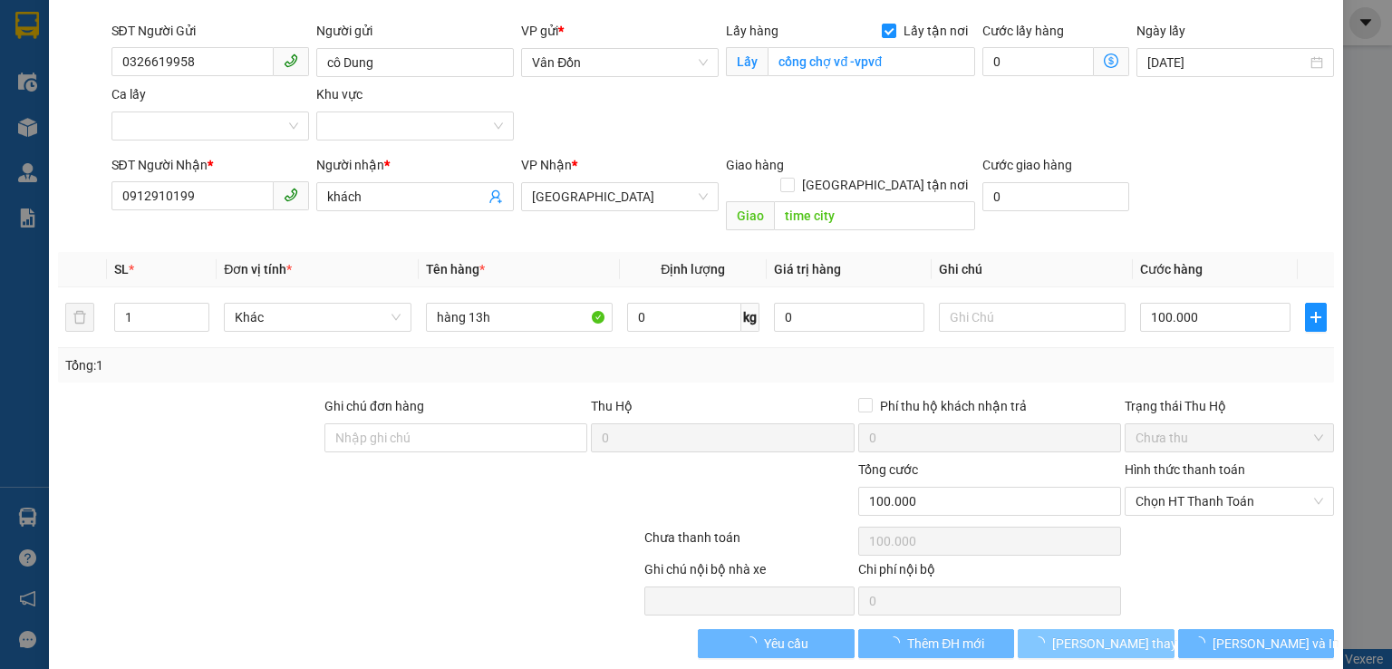
scroll to position [91, 0]
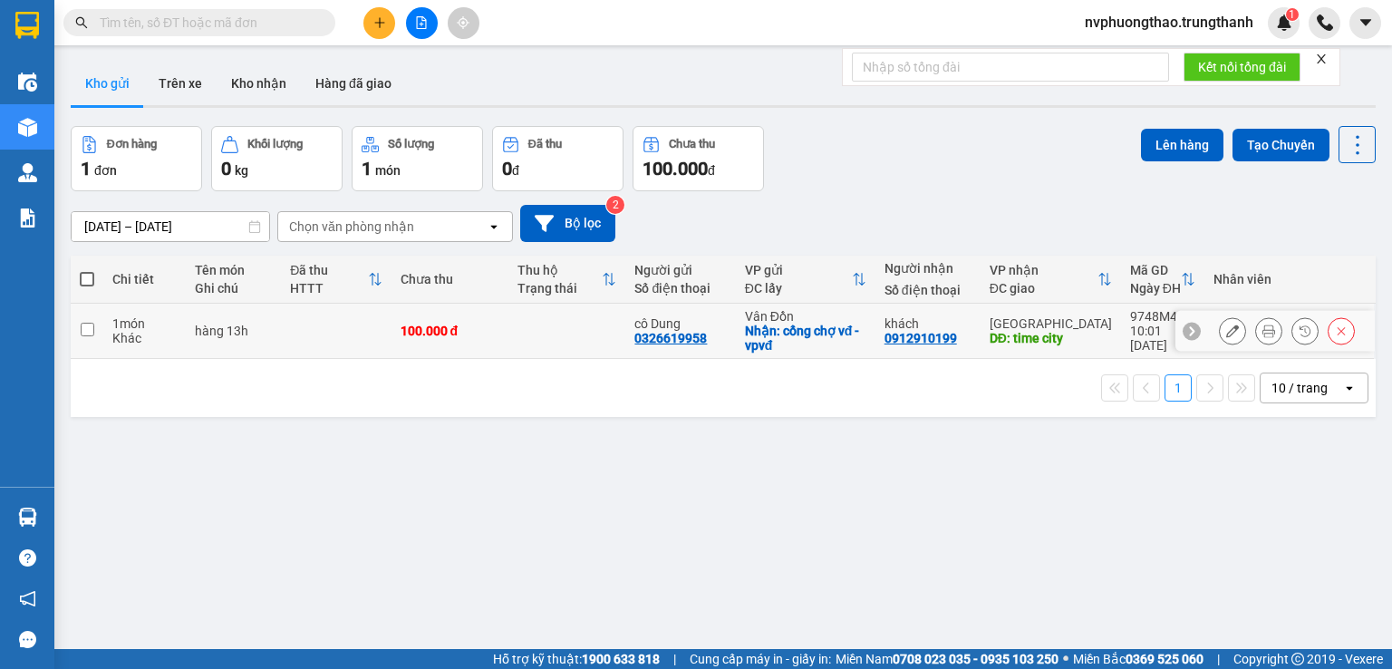
click at [87, 335] on input "checkbox" at bounding box center [88, 330] width 14 height 14
checkbox input "true"
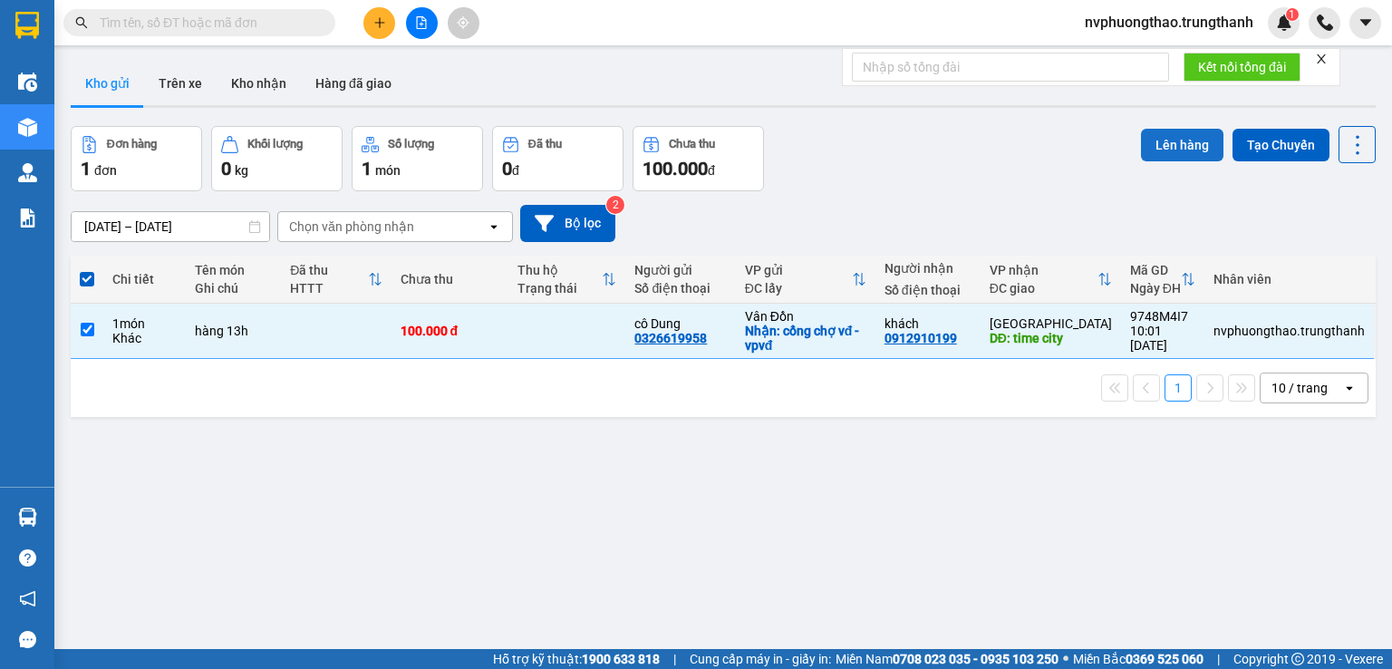
click at [1175, 138] on button "Lên hàng" at bounding box center [1182, 145] width 82 height 33
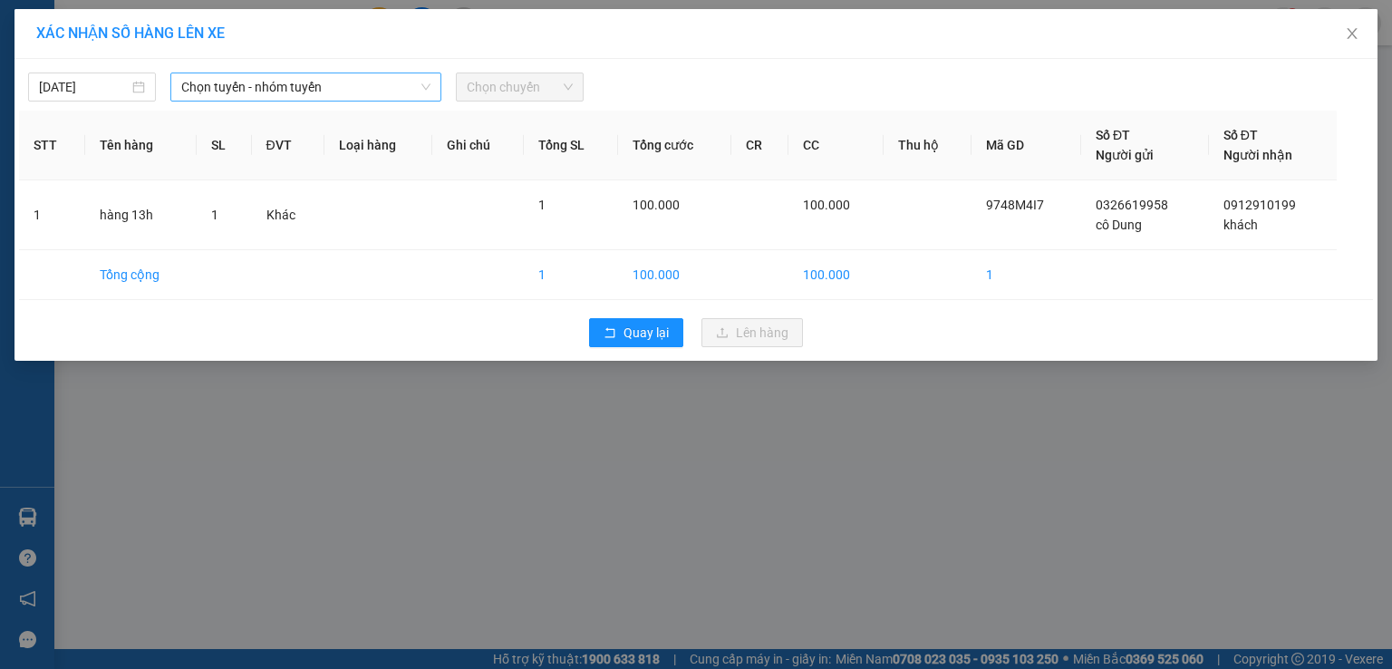
drag, startPoint x: 351, startPoint y: 68, endPoint x: 337, endPoint y: 96, distance: 31.2
click at [346, 76] on div "[DATE] Chọn tuyến - nhóm tuyến Chọn chuyến" at bounding box center [696, 82] width 1354 height 38
drag, startPoint x: 337, startPoint y: 91, endPoint x: 330, endPoint y: 159, distance: 68.4
click at [337, 95] on span "Chọn tuyến - nhóm tuyến" at bounding box center [305, 86] width 249 height 27
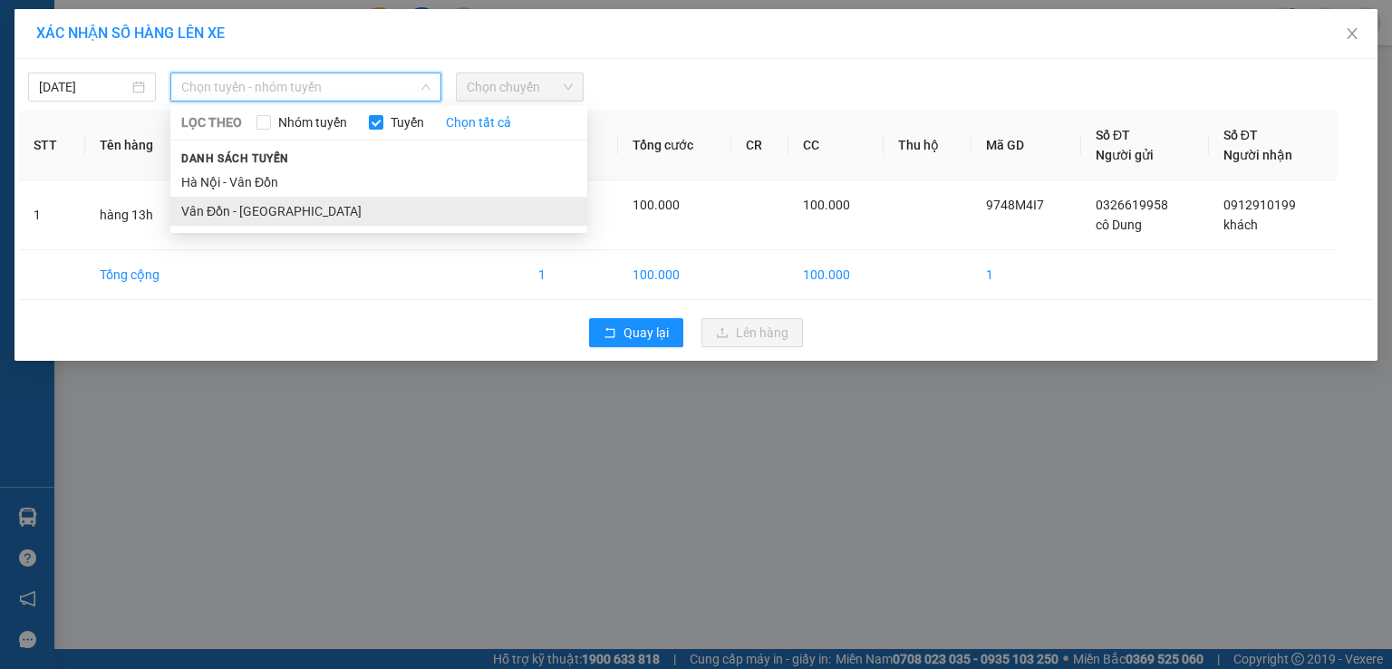
click at [296, 212] on li "Vân Đồn - [GEOGRAPHIC_DATA]" at bounding box center [378, 211] width 417 height 29
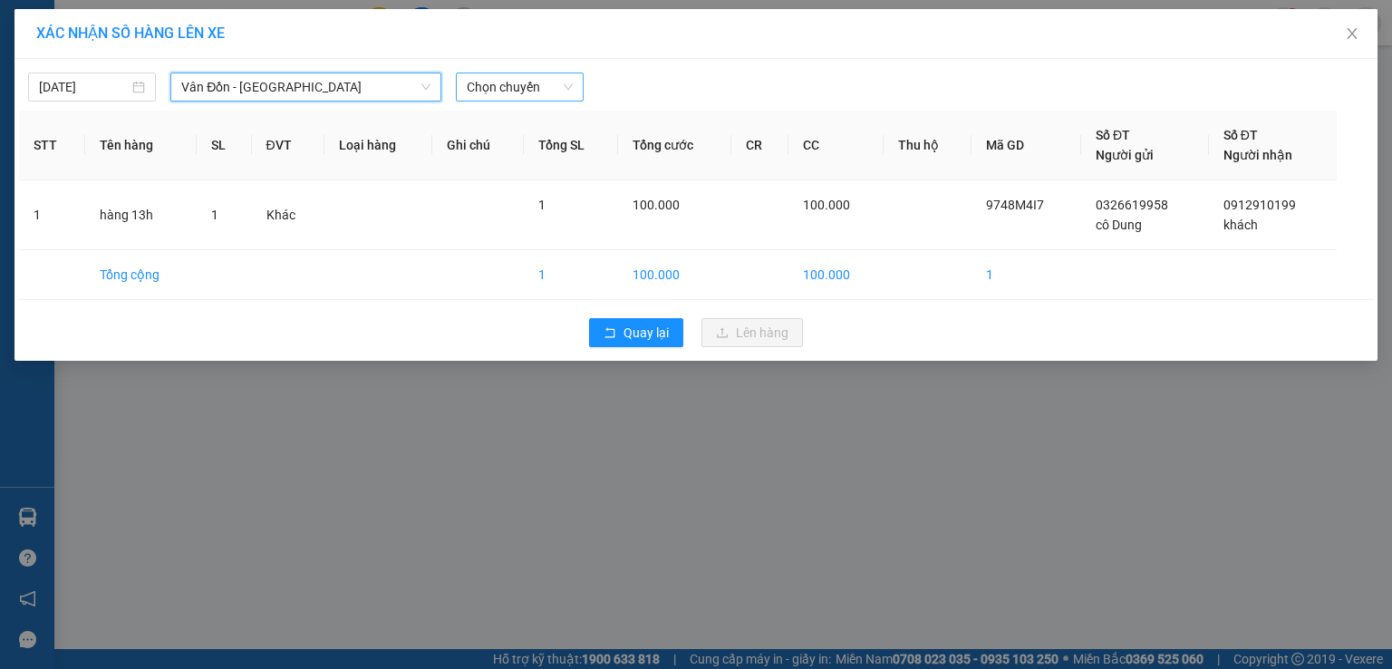
click at [531, 75] on span "Chọn chuyến" at bounding box center [520, 86] width 106 height 27
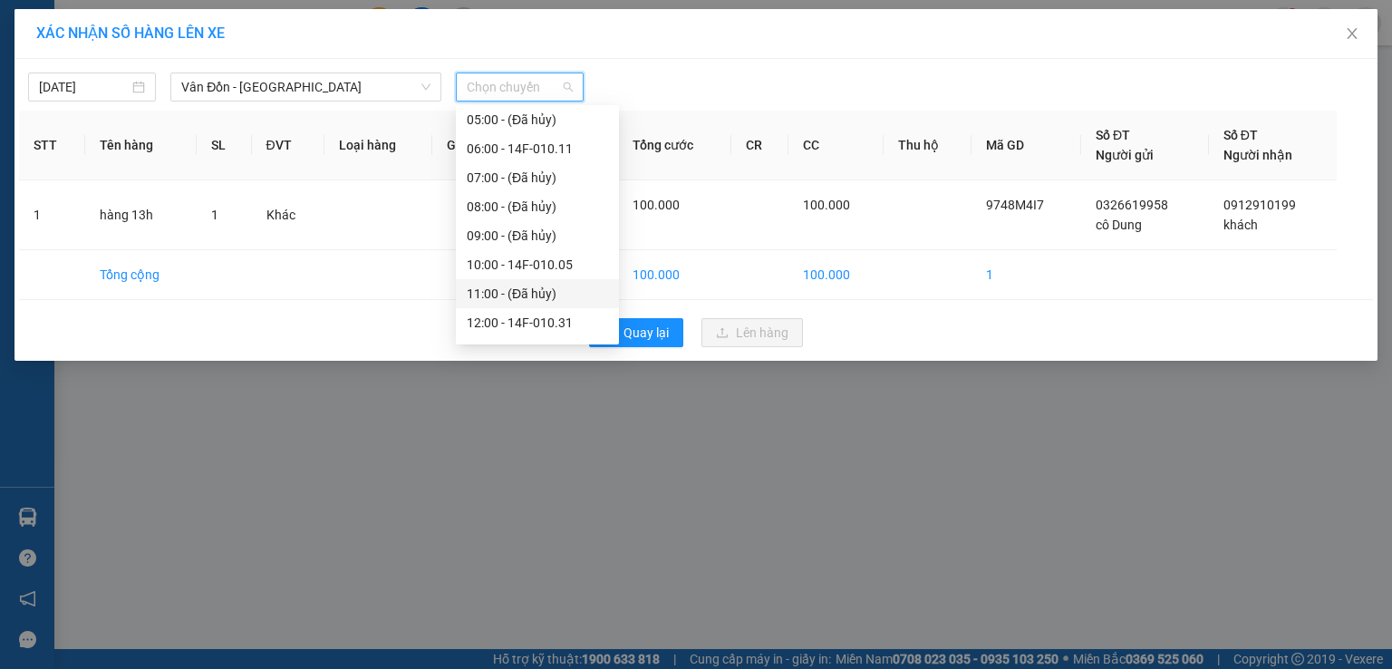
scroll to position [181, 0]
click at [552, 266] on div "13:00 - 14E-009.20" at bounding box center [537, 261] width 141 height 20
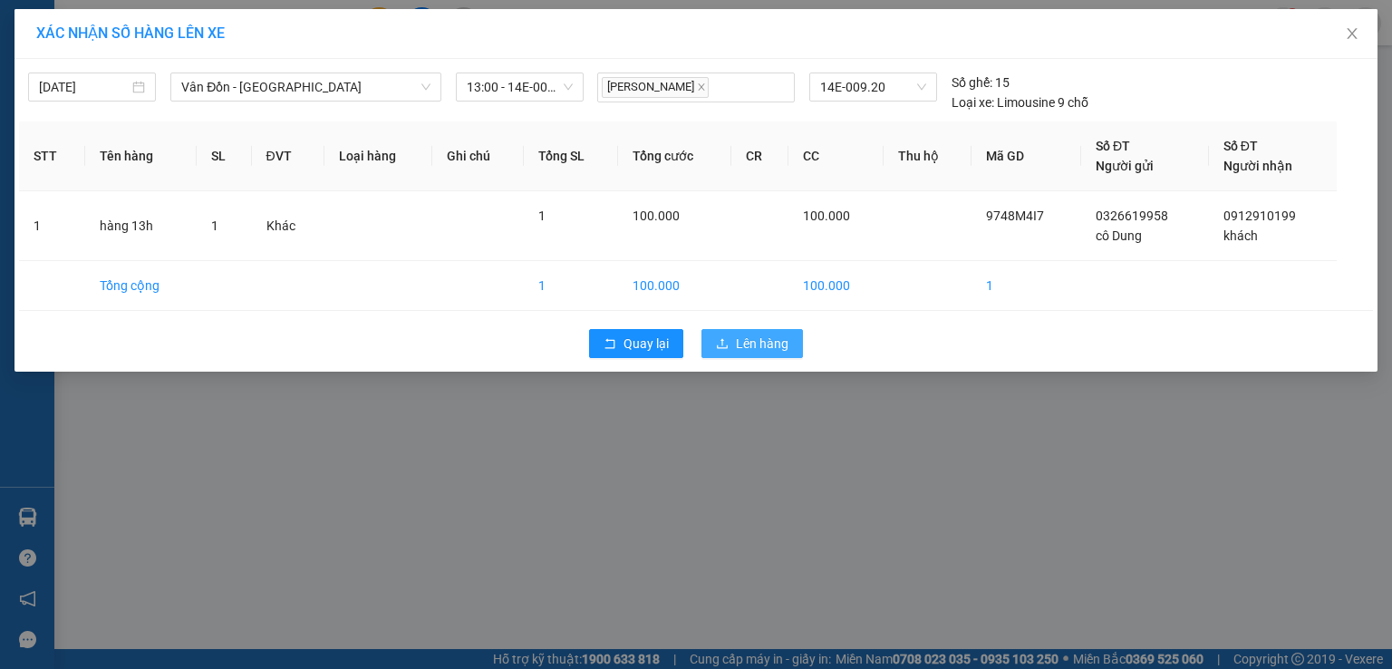
click at [729, 345] on button "Lên hàng" at bounding box center [753, 343] width 102 height 29
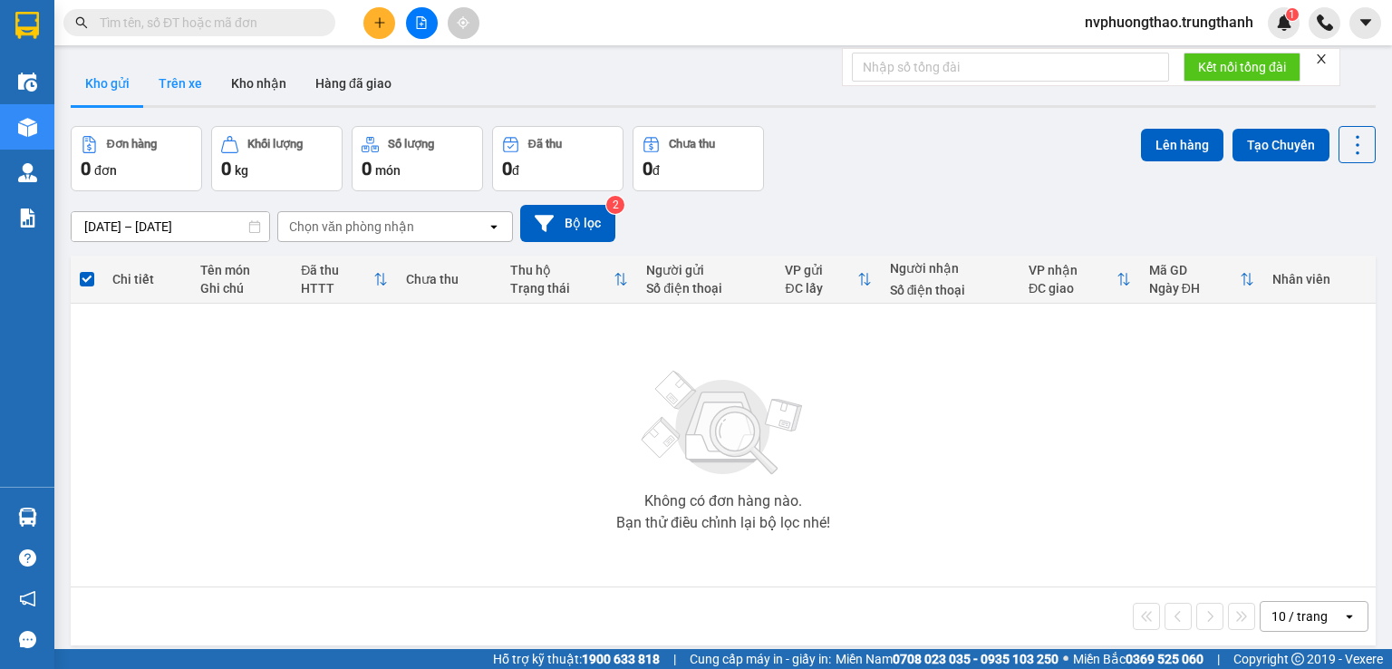
click at [188, 84] on button "Trên xe" at bounding box center [180, 84] width 73 height 44
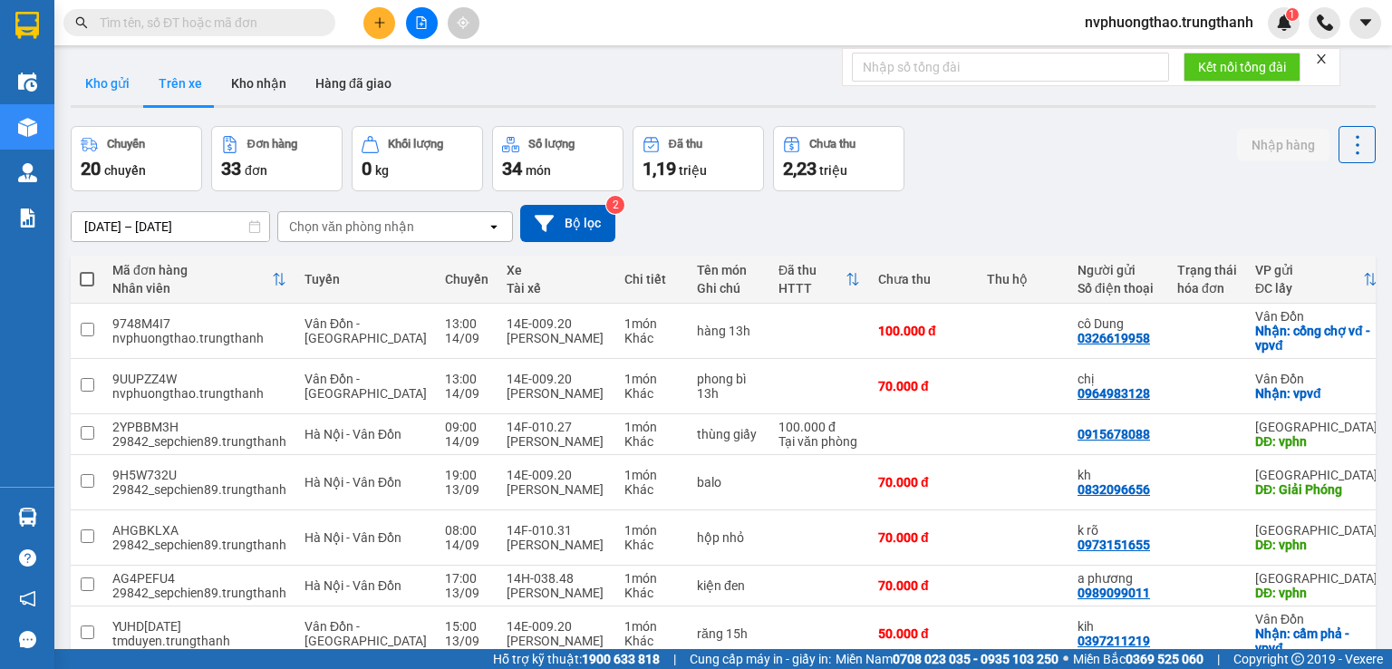
click at [120, 80] on button "Kho gửi" at bounding box center [107, 84] width 73 height 44
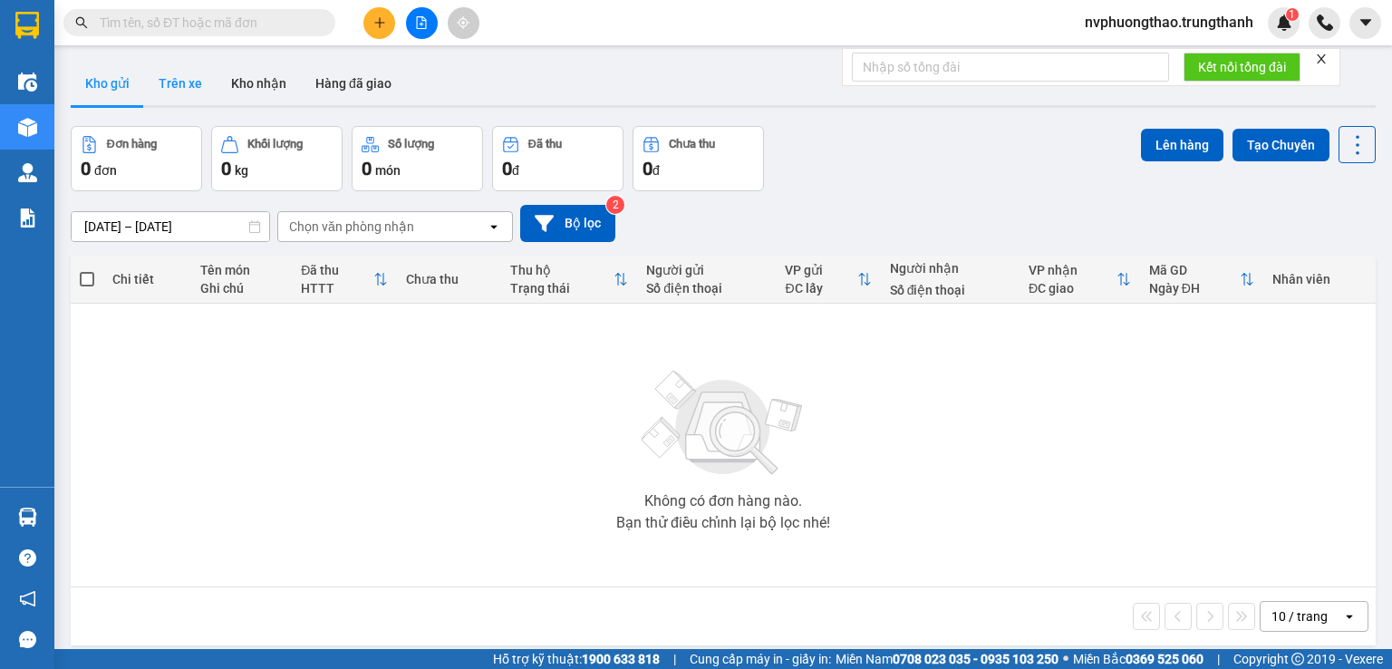
click at [189, 73] on button "Trên xe" at bounding box center [180, 84] width 73 height 44
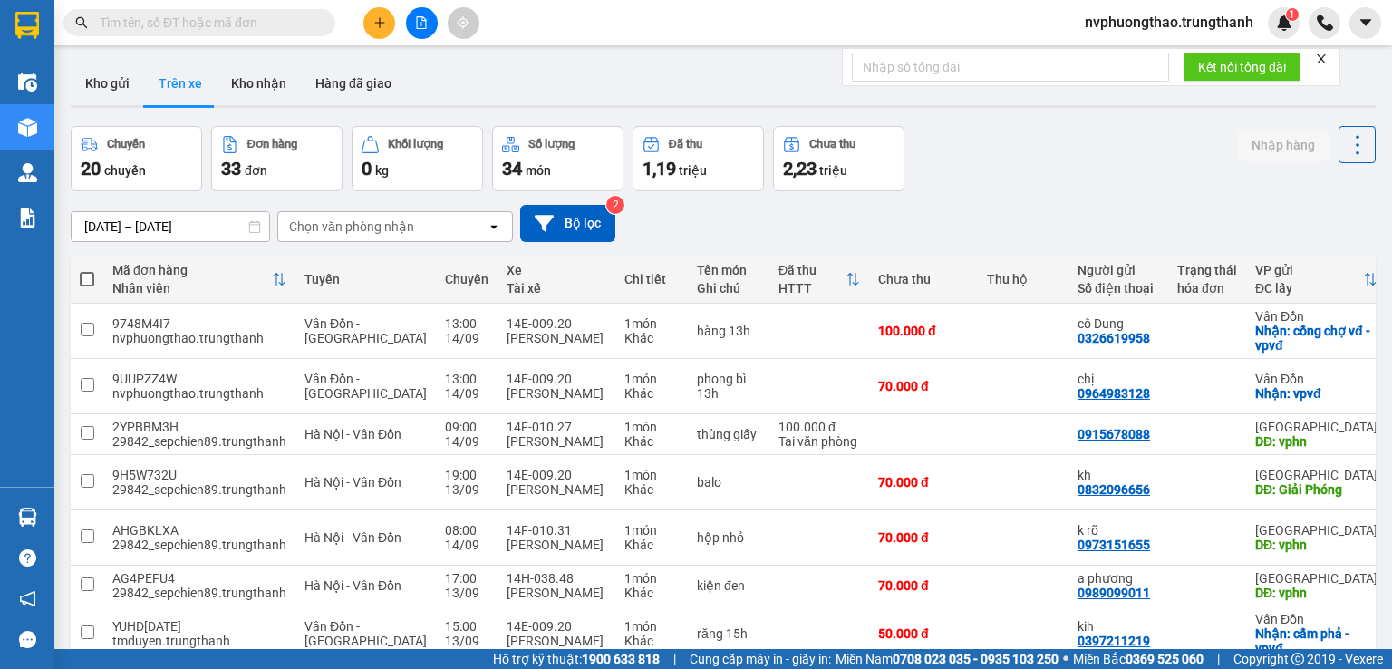
click at [67, 75] on div "ver 1.8.143 Kho gửi Trên xe Kho nhận Hàng đã giao Chuyến 20 chuyến Đơn hàng 33 …" at bounding box center [723, 466] width 1320 height 824
click at [116, 80] on button "Kho gửi" at bounding box center [107, 84] width 73 height 44
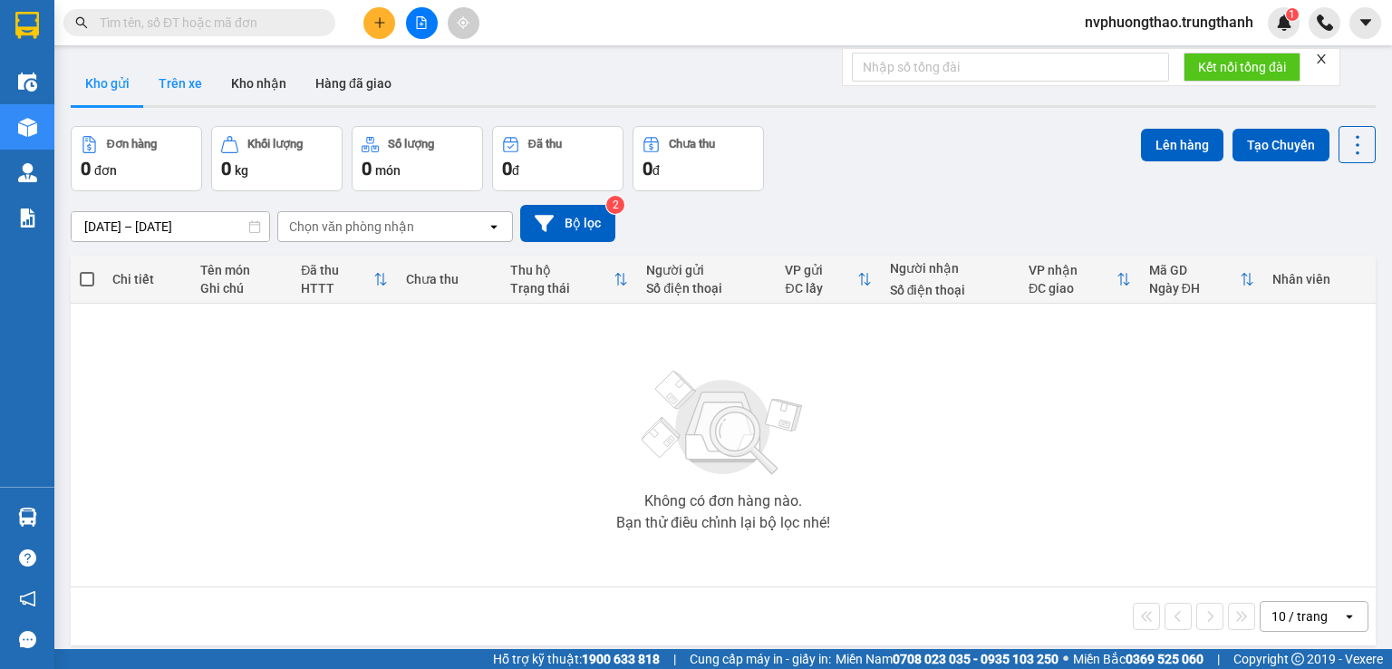
click at [171, 87] on button "Trên xe" at bounding box center [180, 84] width 73 height 44
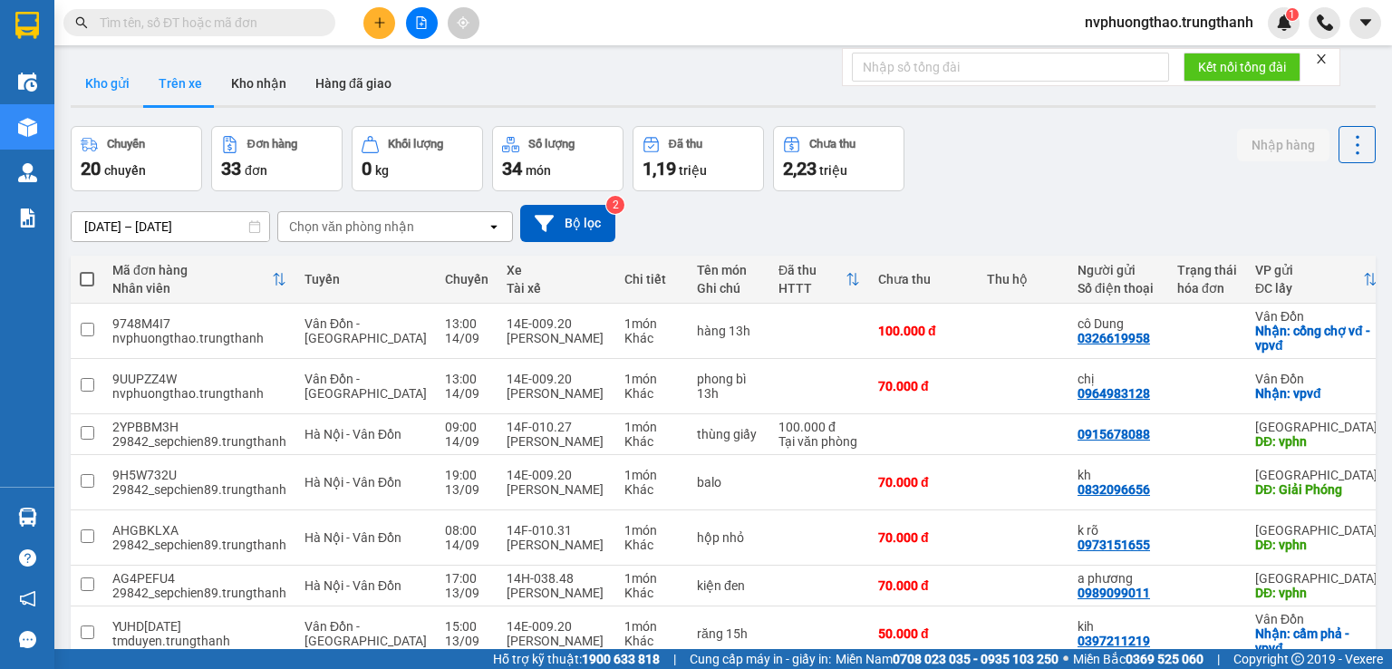
click at [121, 95] on button "Kho gửi" at bounding box center [107, 84] width 73 height 44
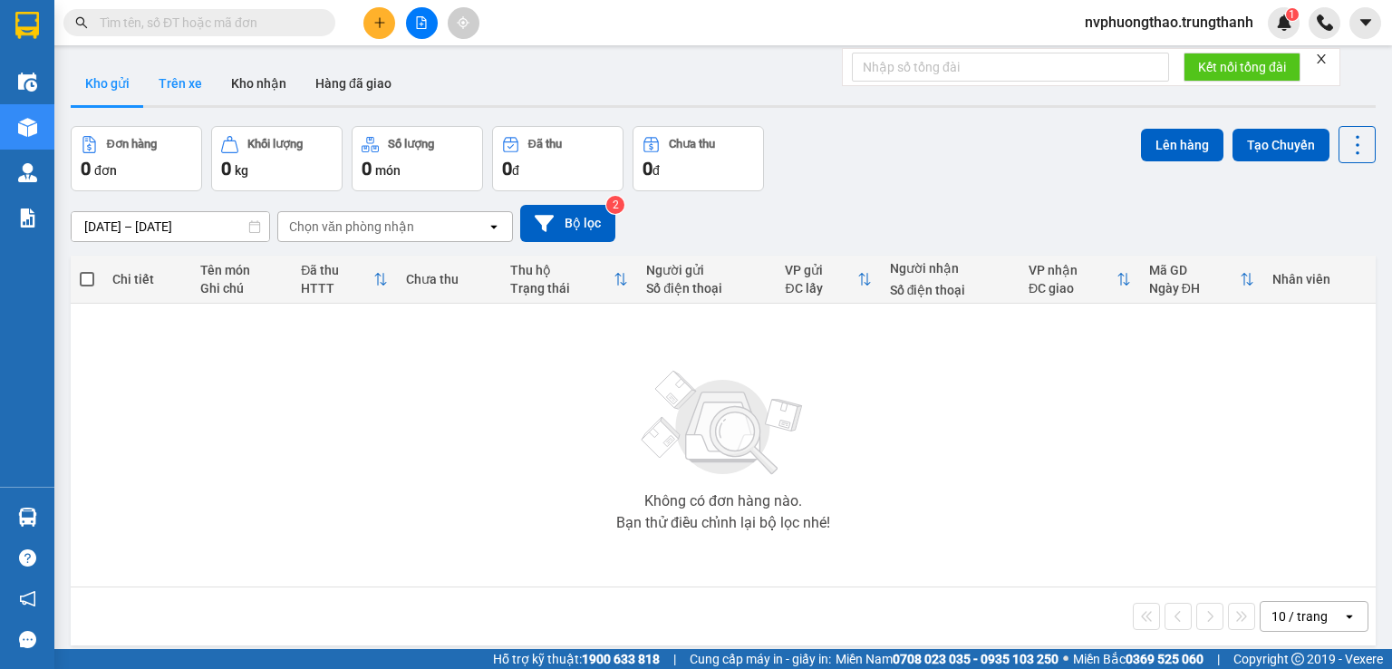
click at [193, 90] on button "Trên xe" at bounding box center [180, 84] width 73 height 44
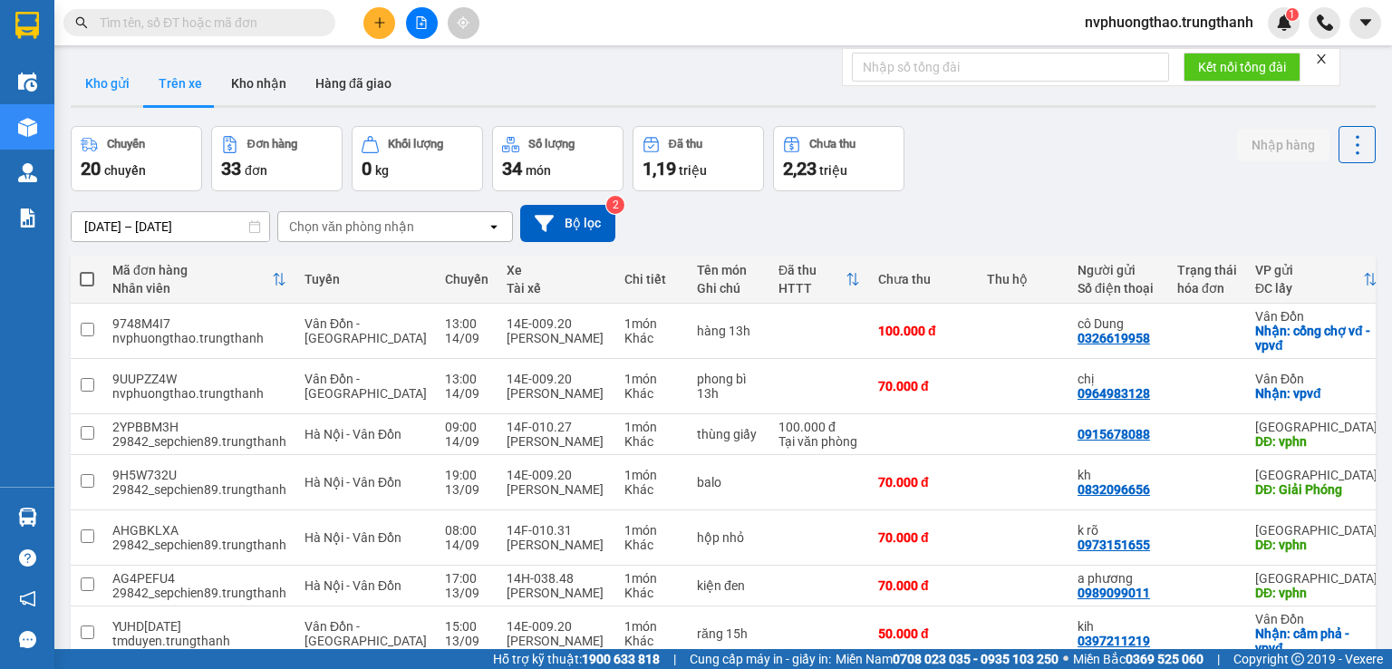
click at [119, 88] on button "Kho gửi" at bounding box center [107, 84] width 73 height 44
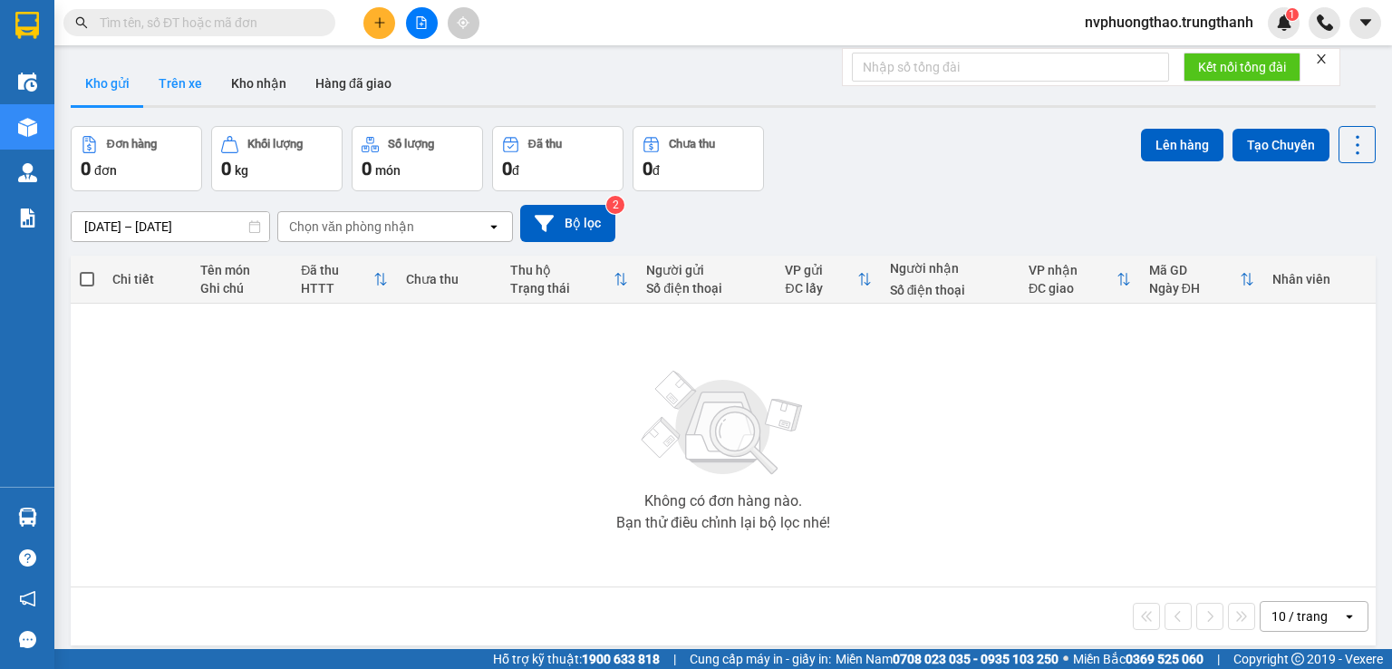
click at [189, 88] on button "Trên xe" at bounding box center [180, 84] width 73 height 44
